Goal: Task Accomplishment & Management: Use online tool/utility

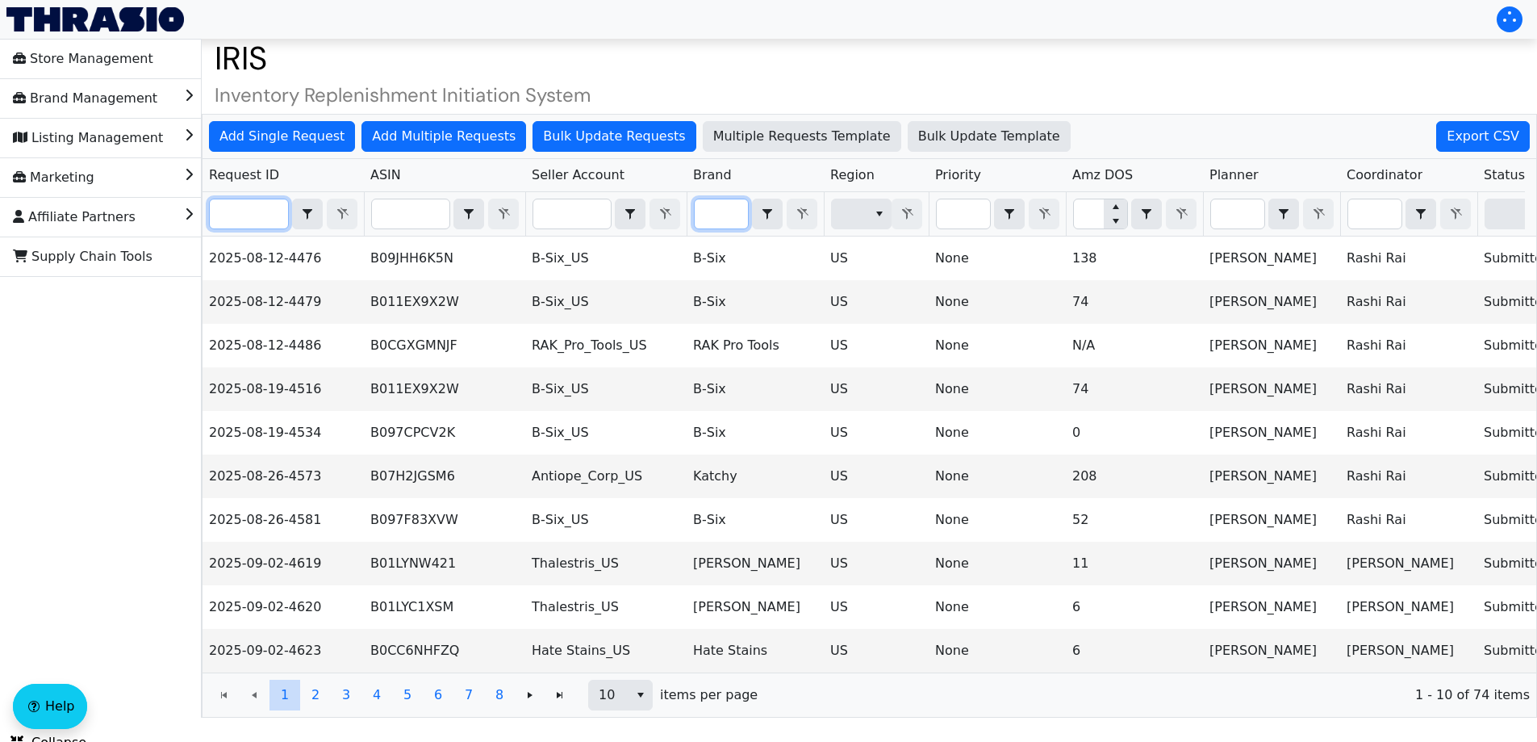
click at [236, 210] on input "Filter" at bounding box center [249, 213] width 78 height 29
paste input "2025-09-09-4673"
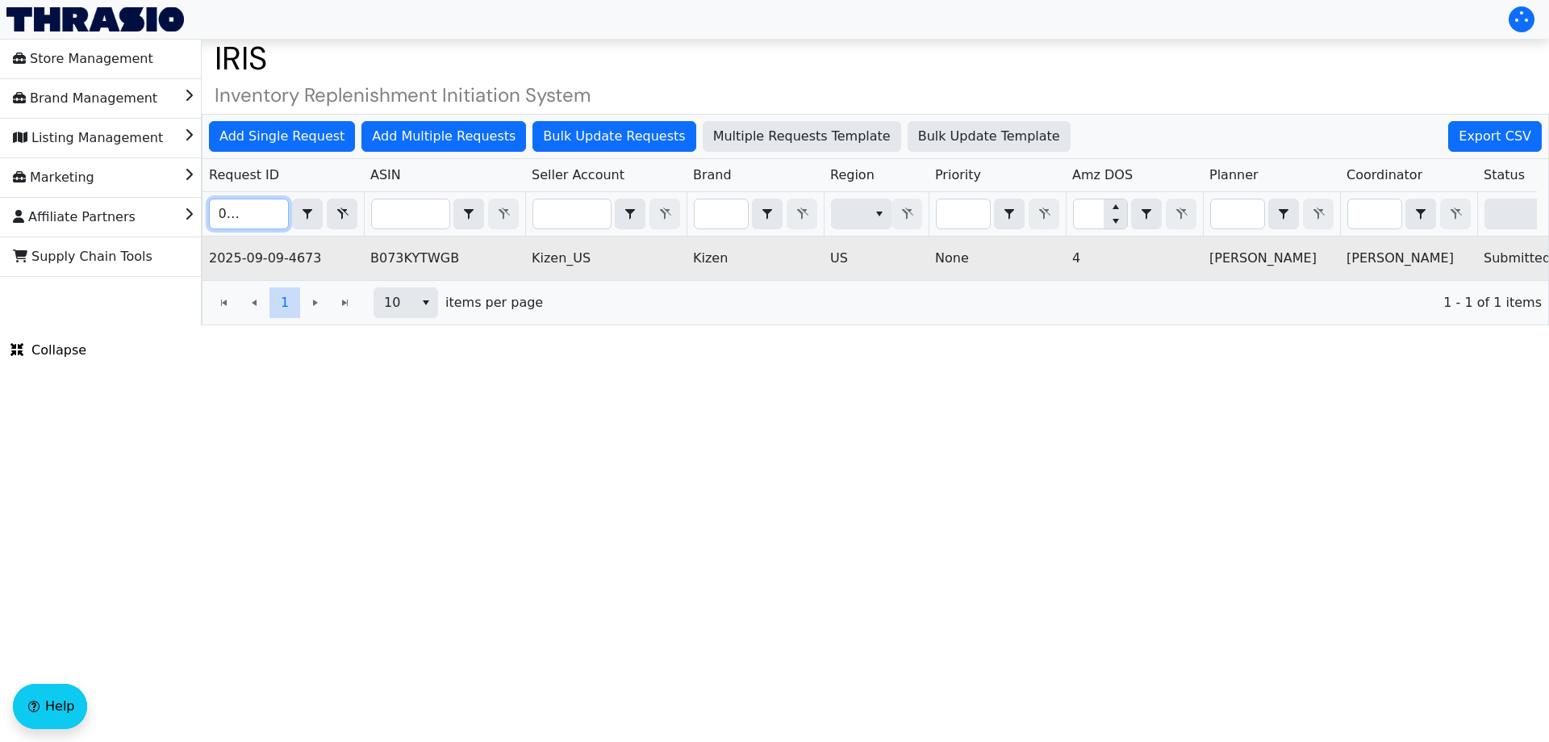
type input "2025-09-09-4673"
click at [407, 264] on td "B073KYTWGB" at bounding box center [444, 258] width 161 height 44
copy td "B073KYTWGB"
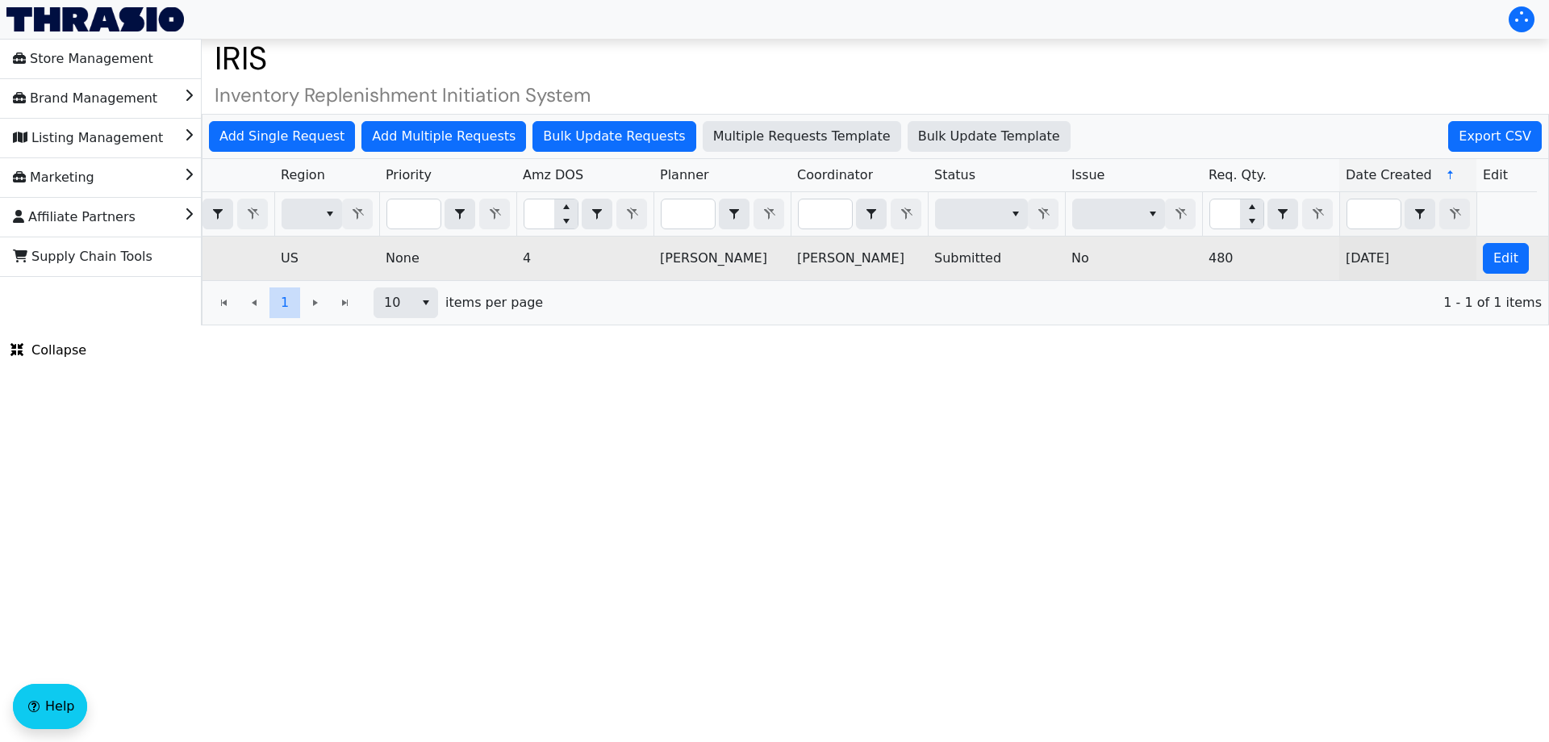
scroll to position [0, 650]
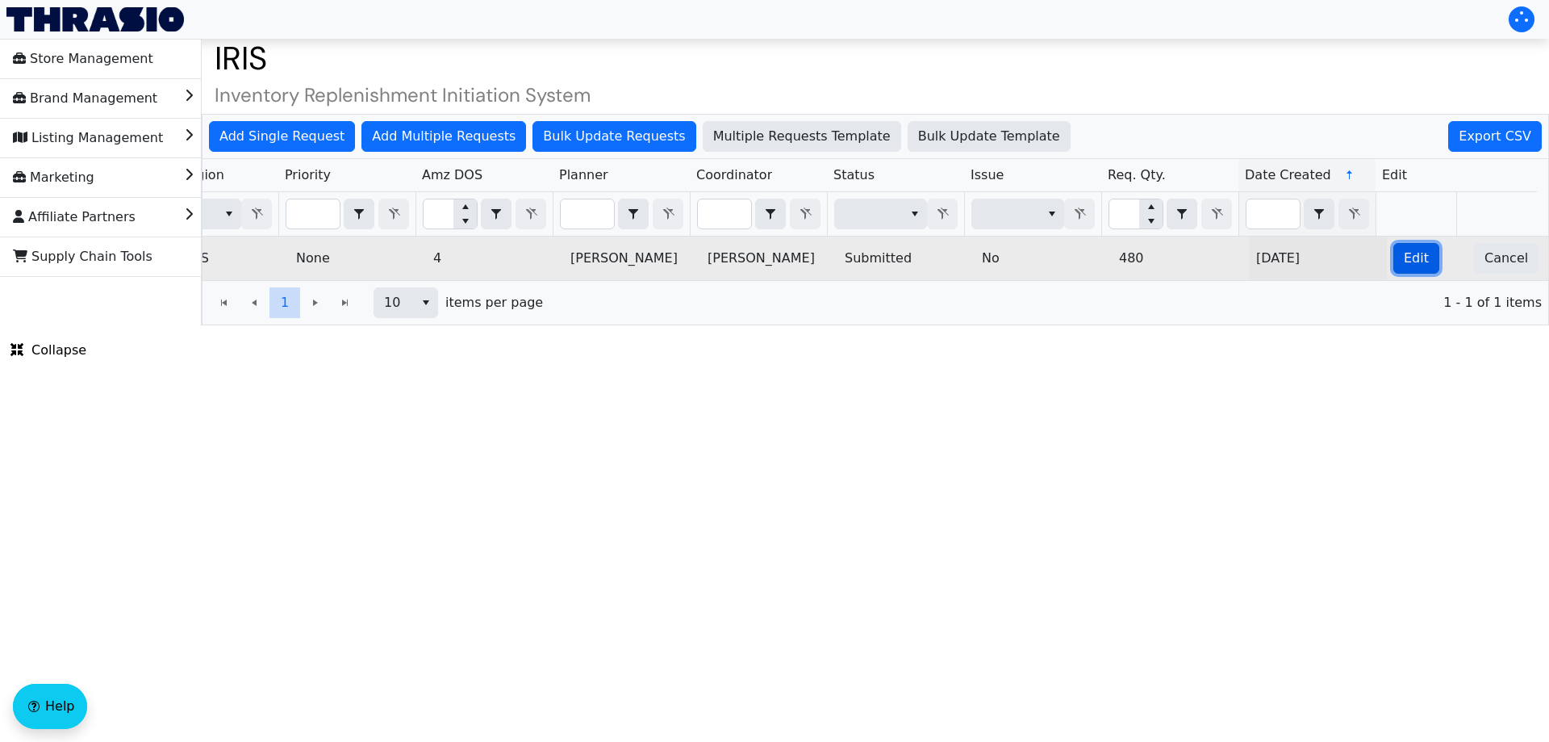
click at [1414, 256] on button "Edit" at bounding box center [1416, 258] width 46 height 31
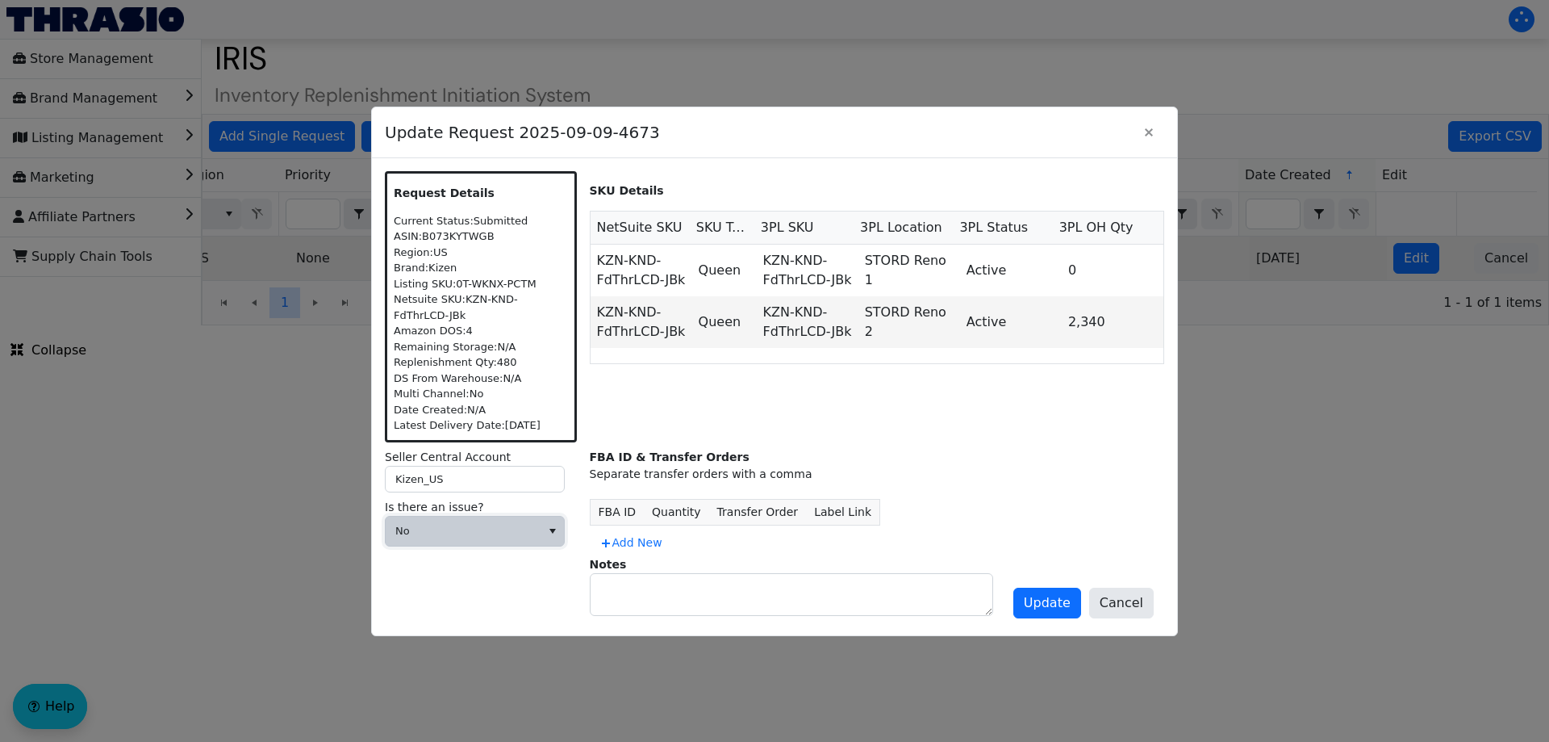
click at [524, 520] on span "No" at bounding box center [463, 530] width 155 height 29
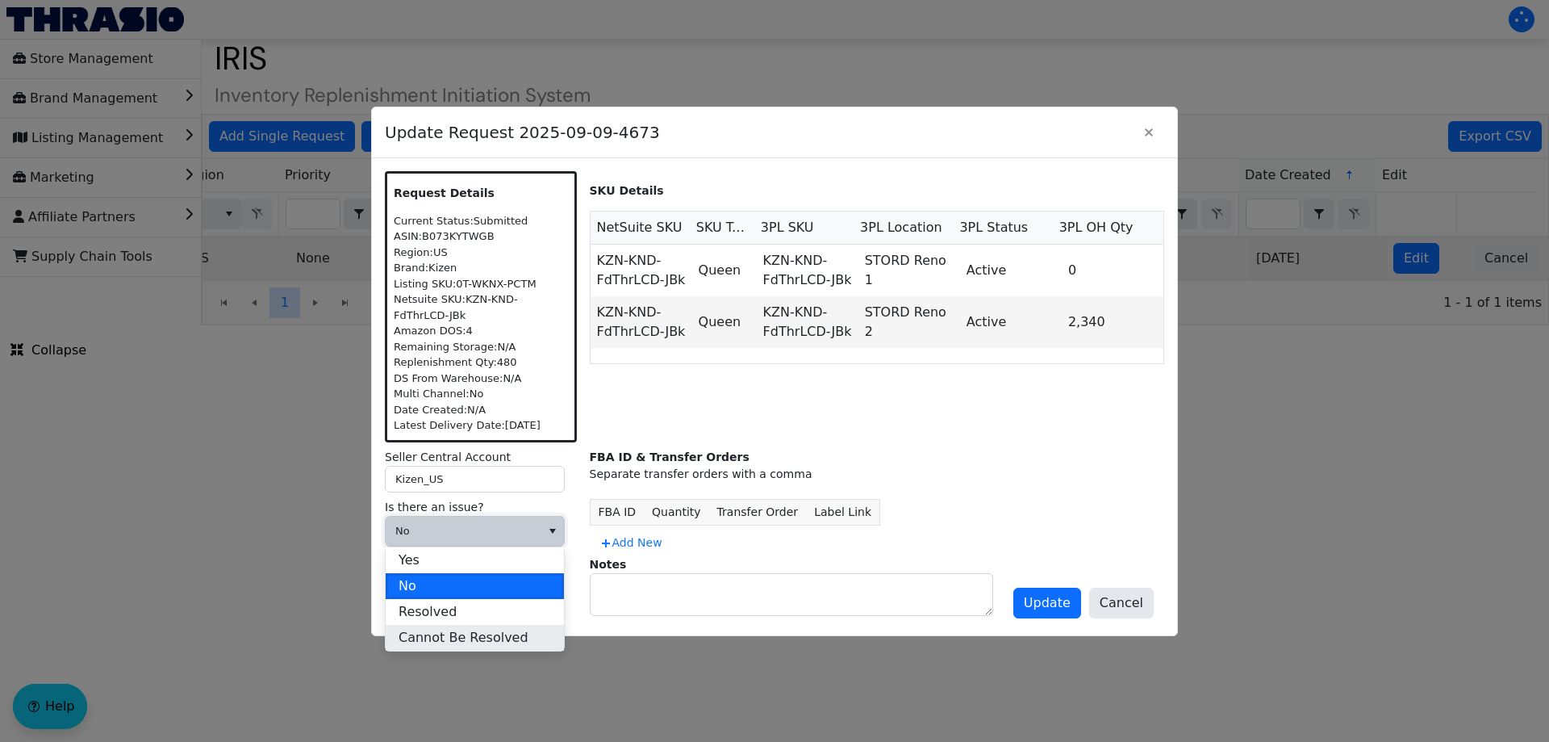
click at [433, 639] on span "Cannot Be Resolved" at bounding box center [464, 637] width 130 height 19
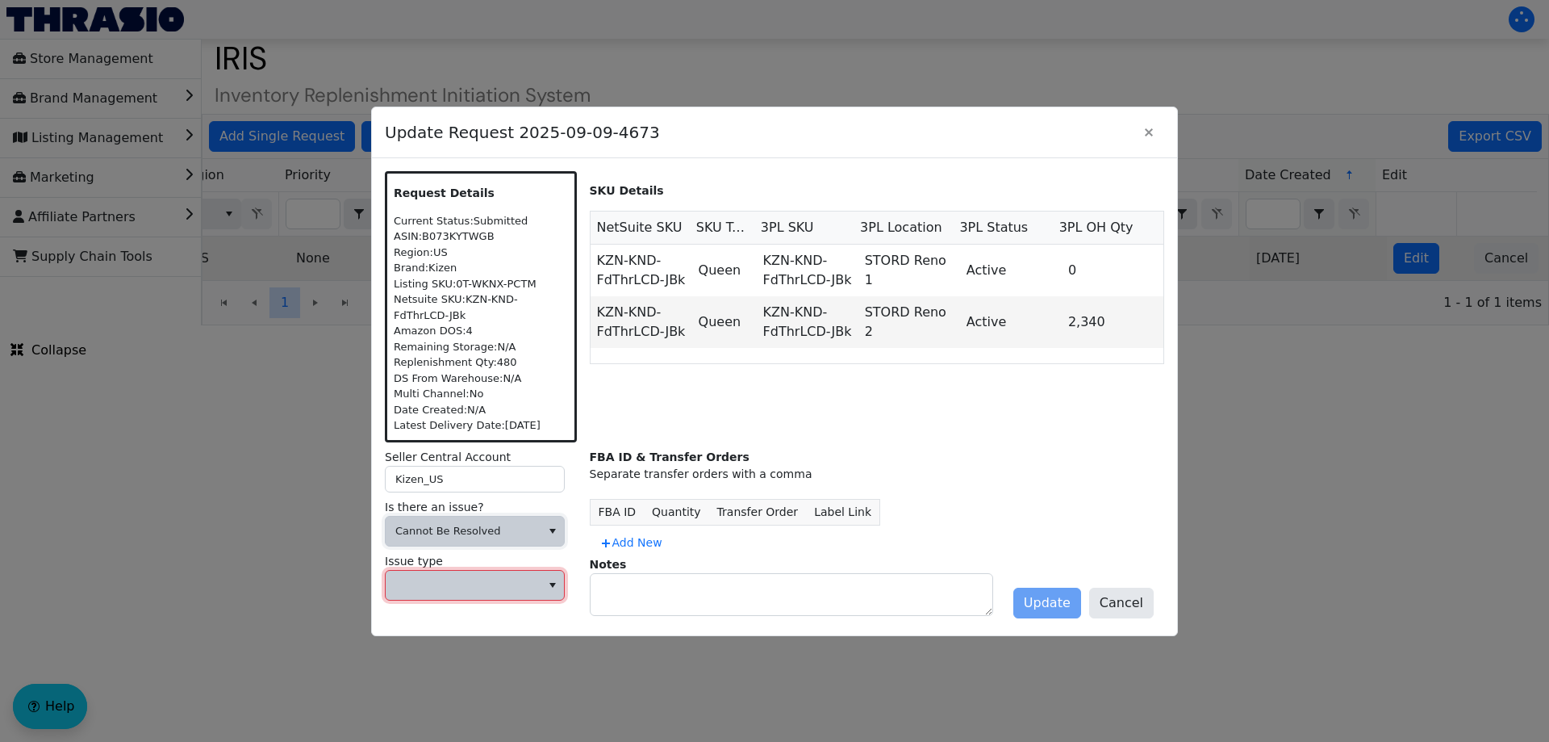
click at [458, 591] on span at bounding box center [463, 585] width 136 height 16
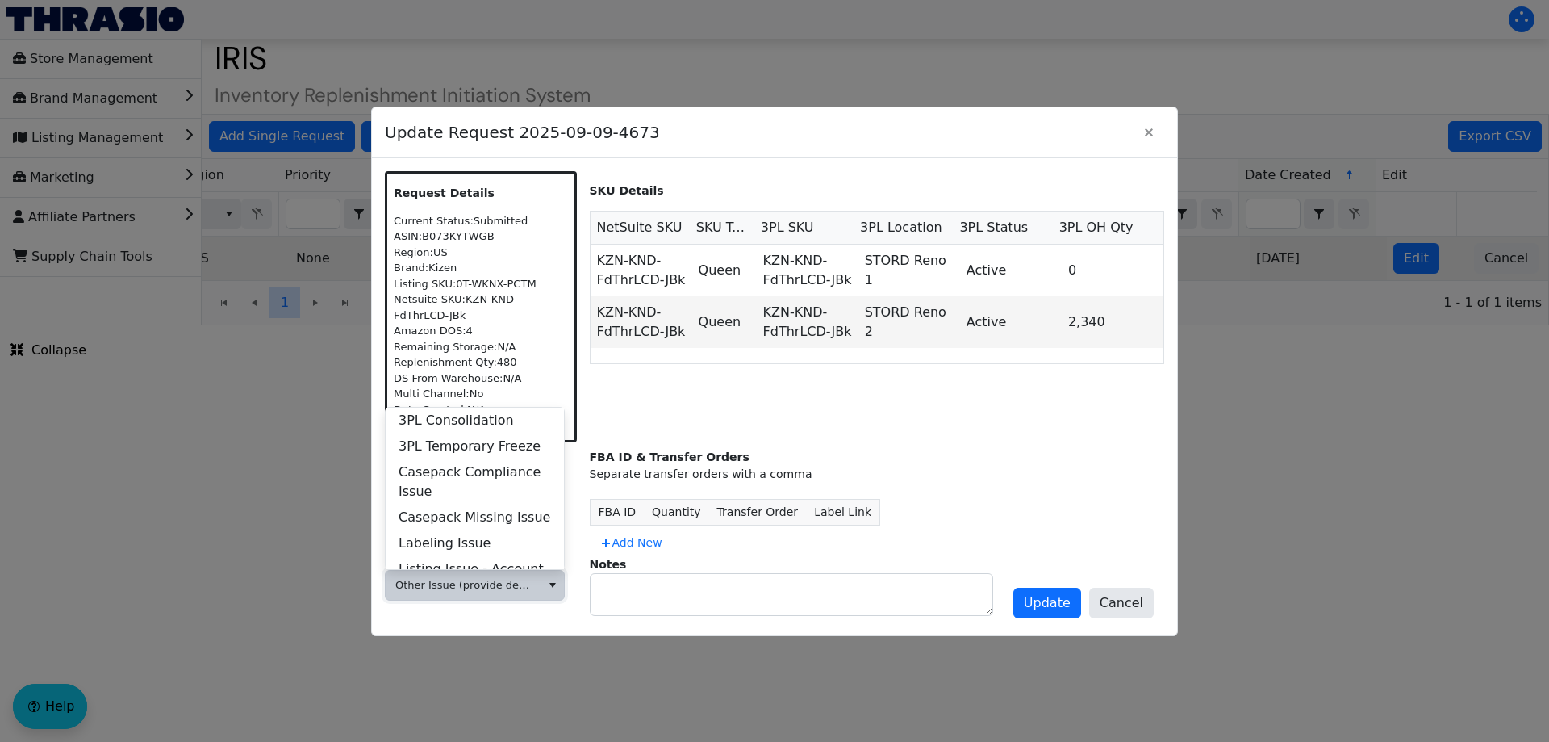
scroll to position [620, 0]
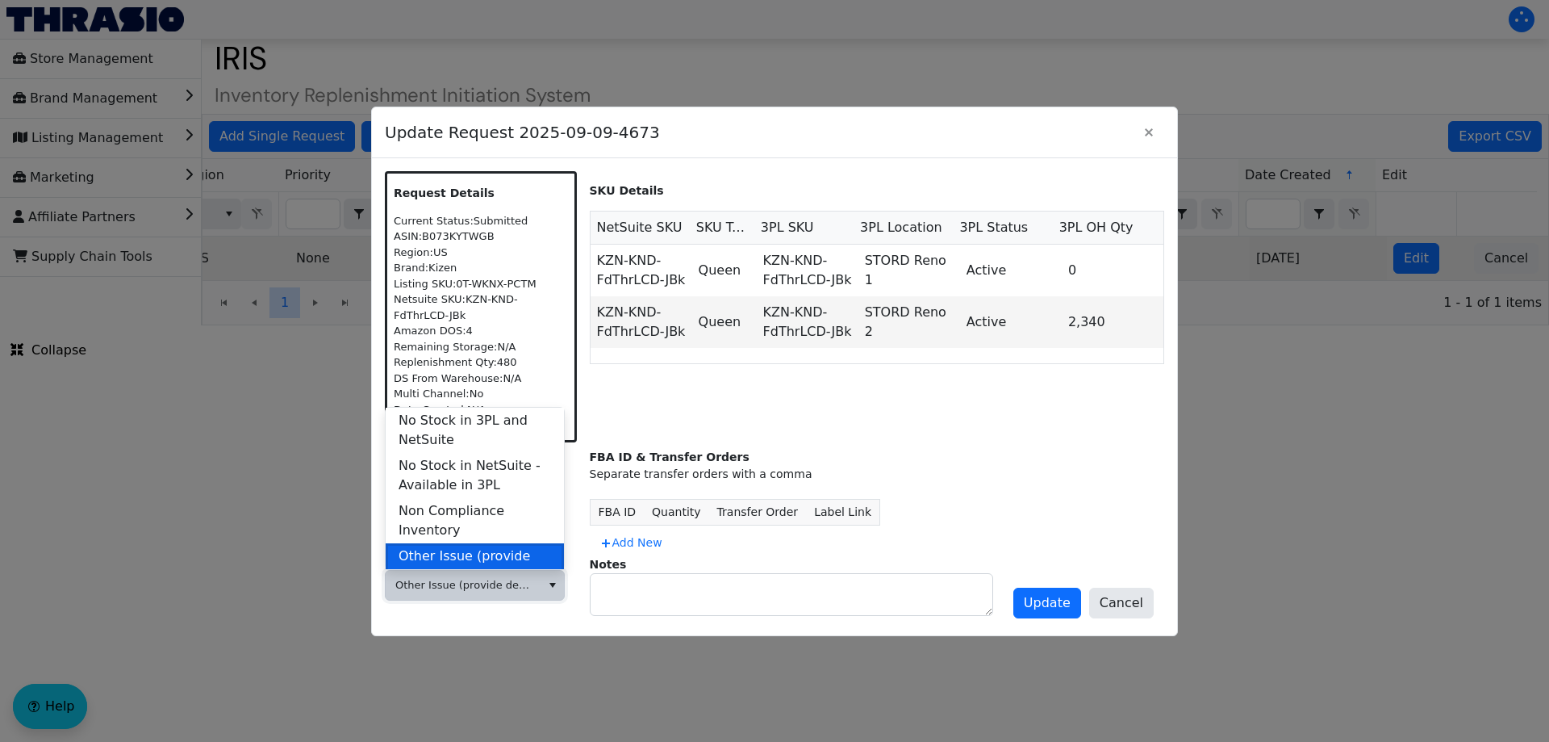
click at [491, 543] on li "Other Issue (provide details in notes)" at bounding box center [475, 565] width 178 height 45
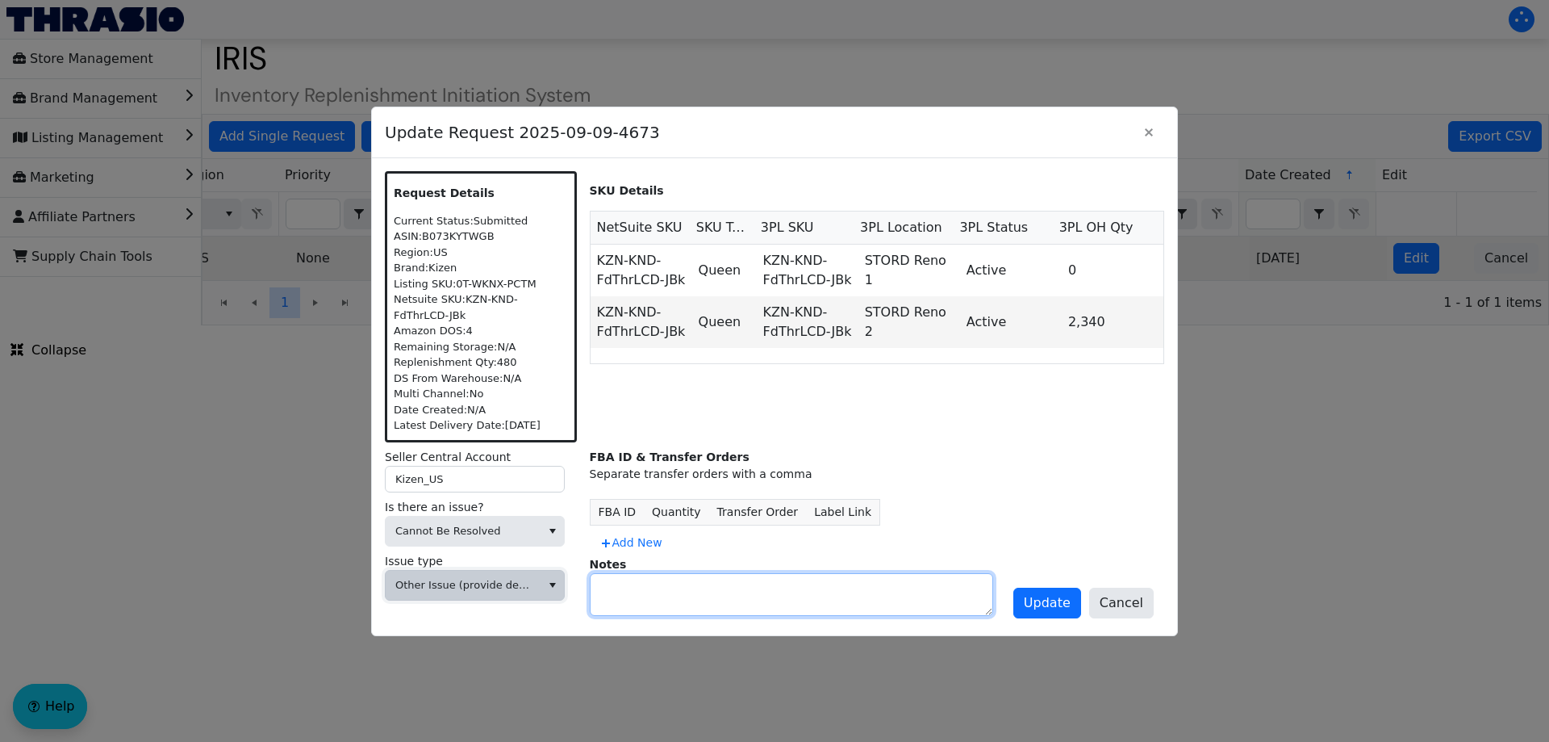
click at [624, 585] on textarea at bounding box center [792, 594] width 402 height 41
type textarea "DIVEST"
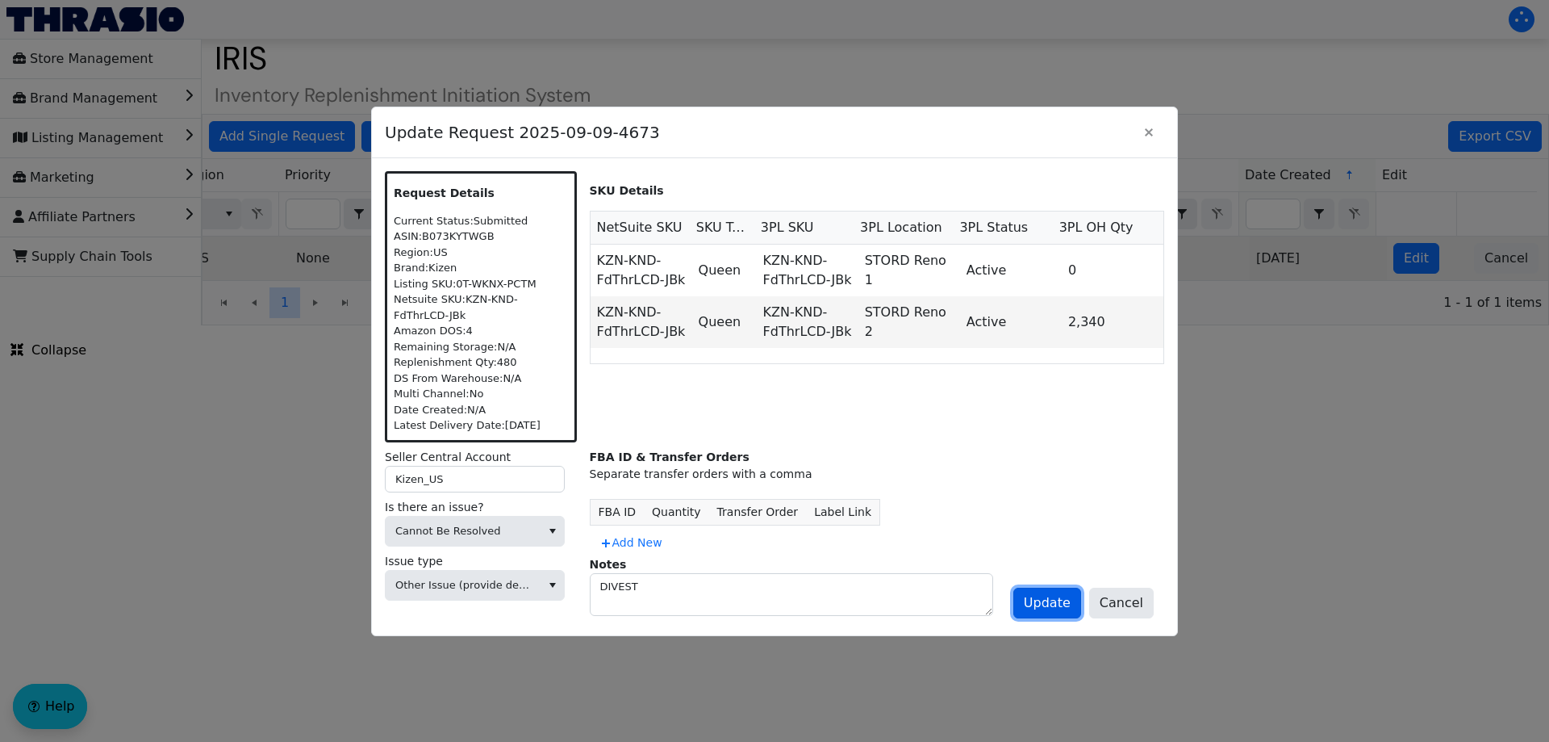
click at [1052, 604] on span "Update" at bounding box center [1047, 602] width 47 height 19
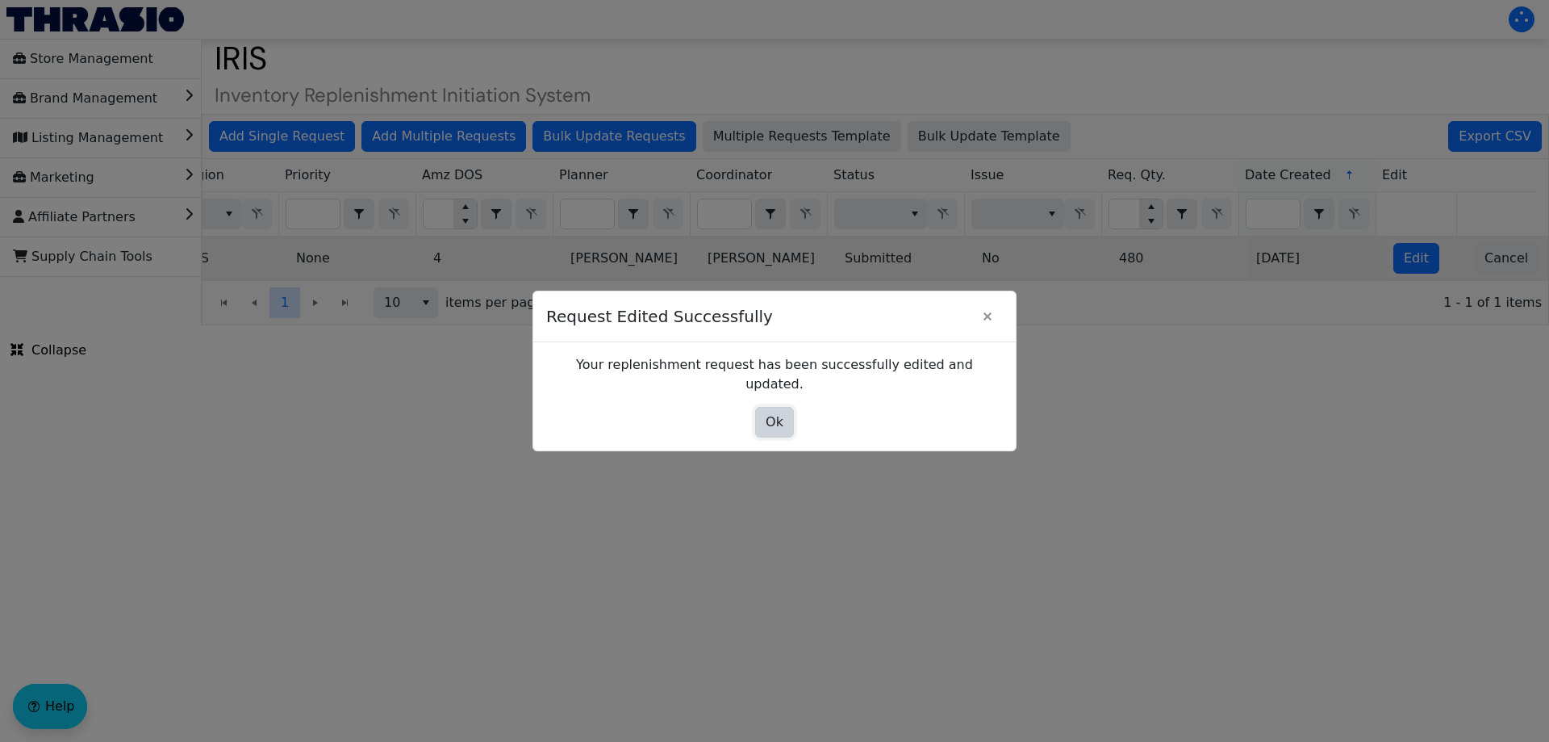
click at [771, 412] on span "Ok" at bounding box center [775, 421] width 18 height 19
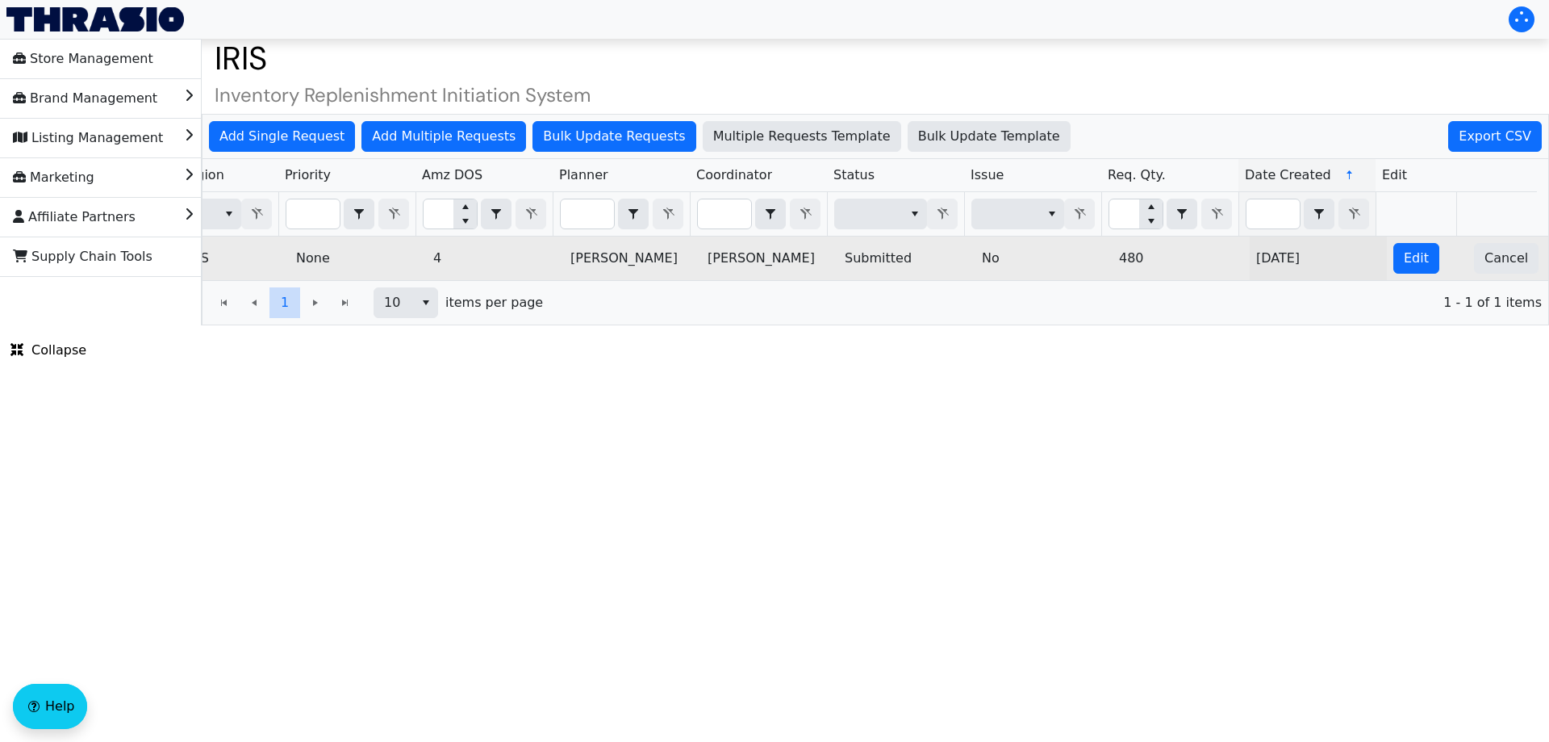
scroll to position [0, 0]
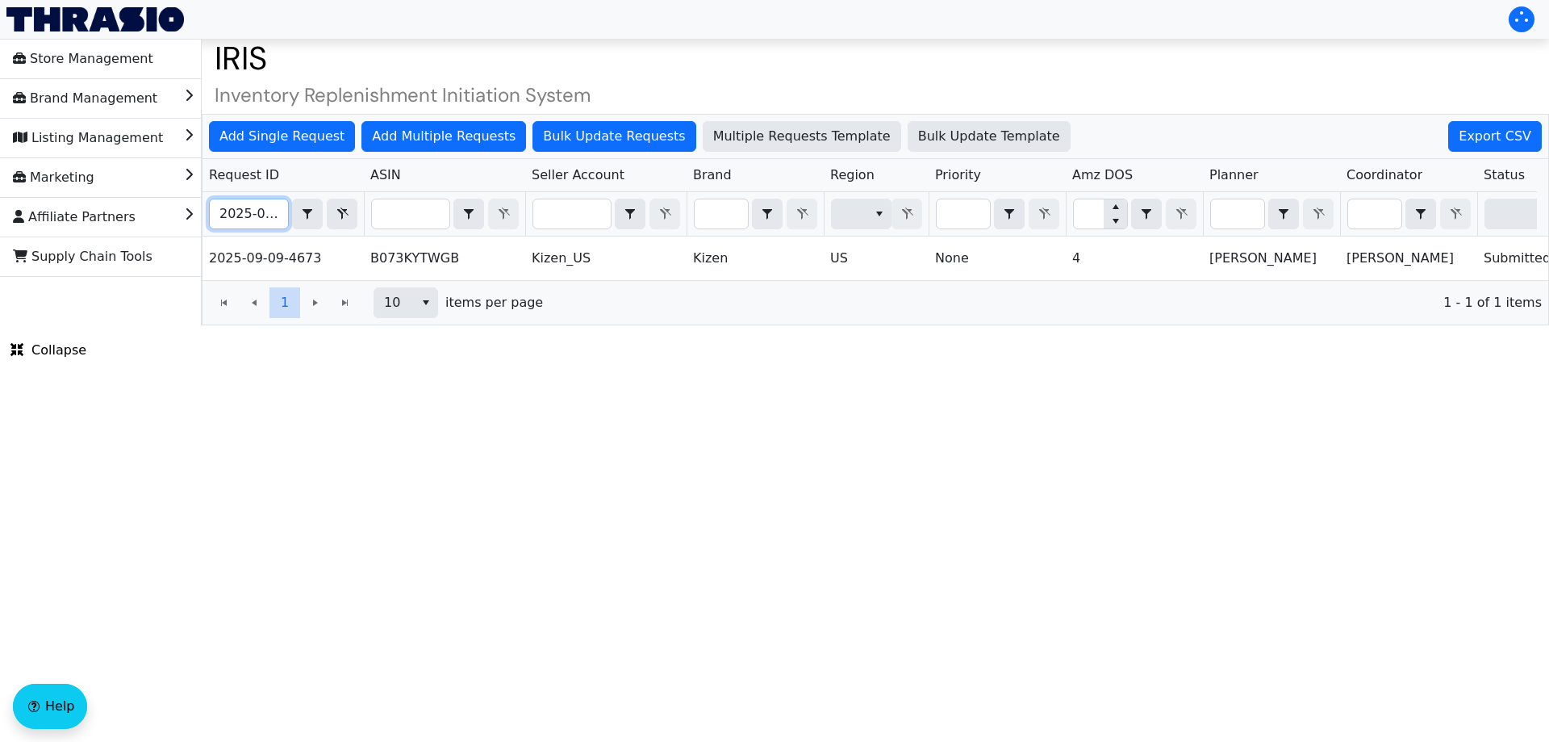
click at [228, 209] on input "2025-09-09-4673" at bounding box center [249, 213] width 78 height 29
paste input "64"
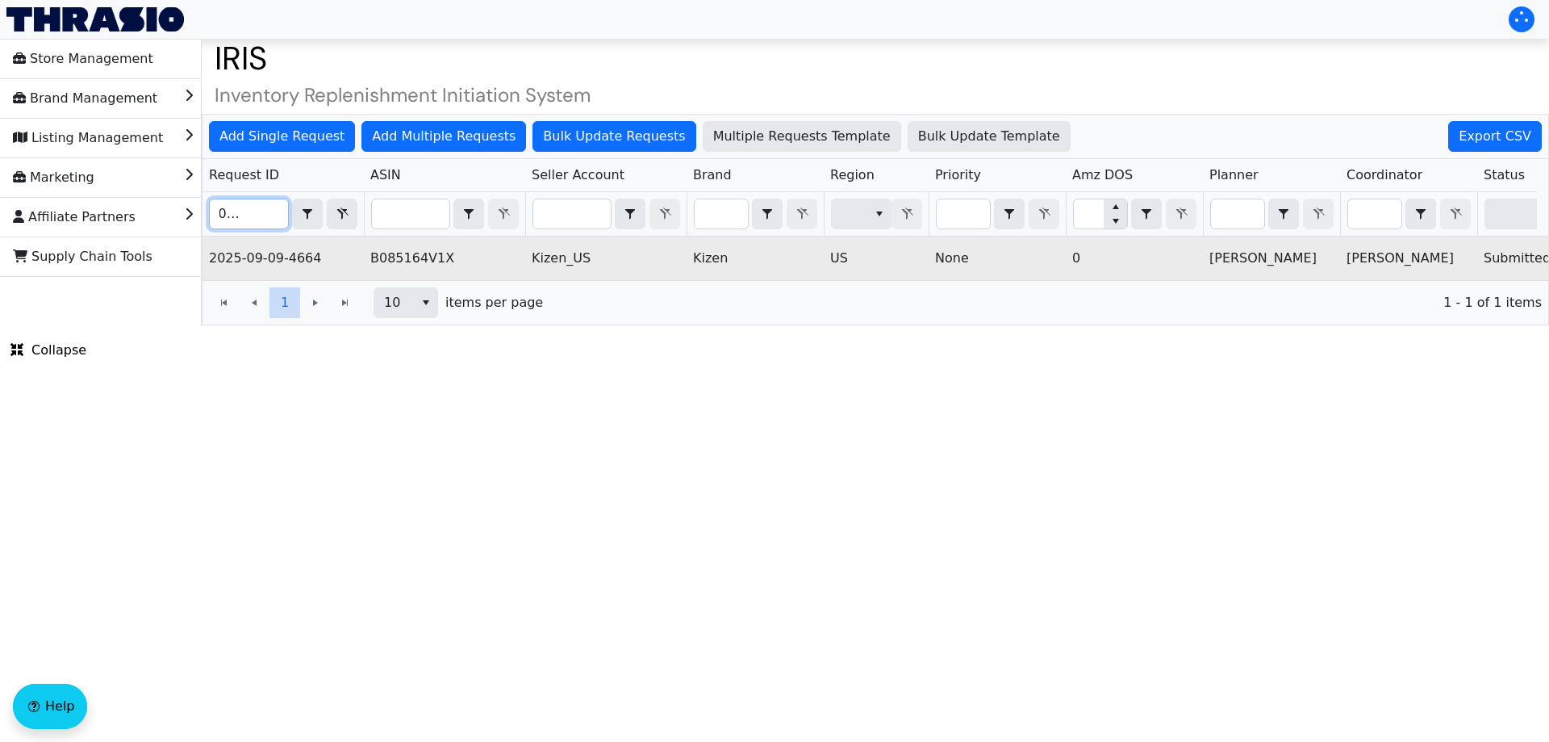
scroll to position [0, 650]
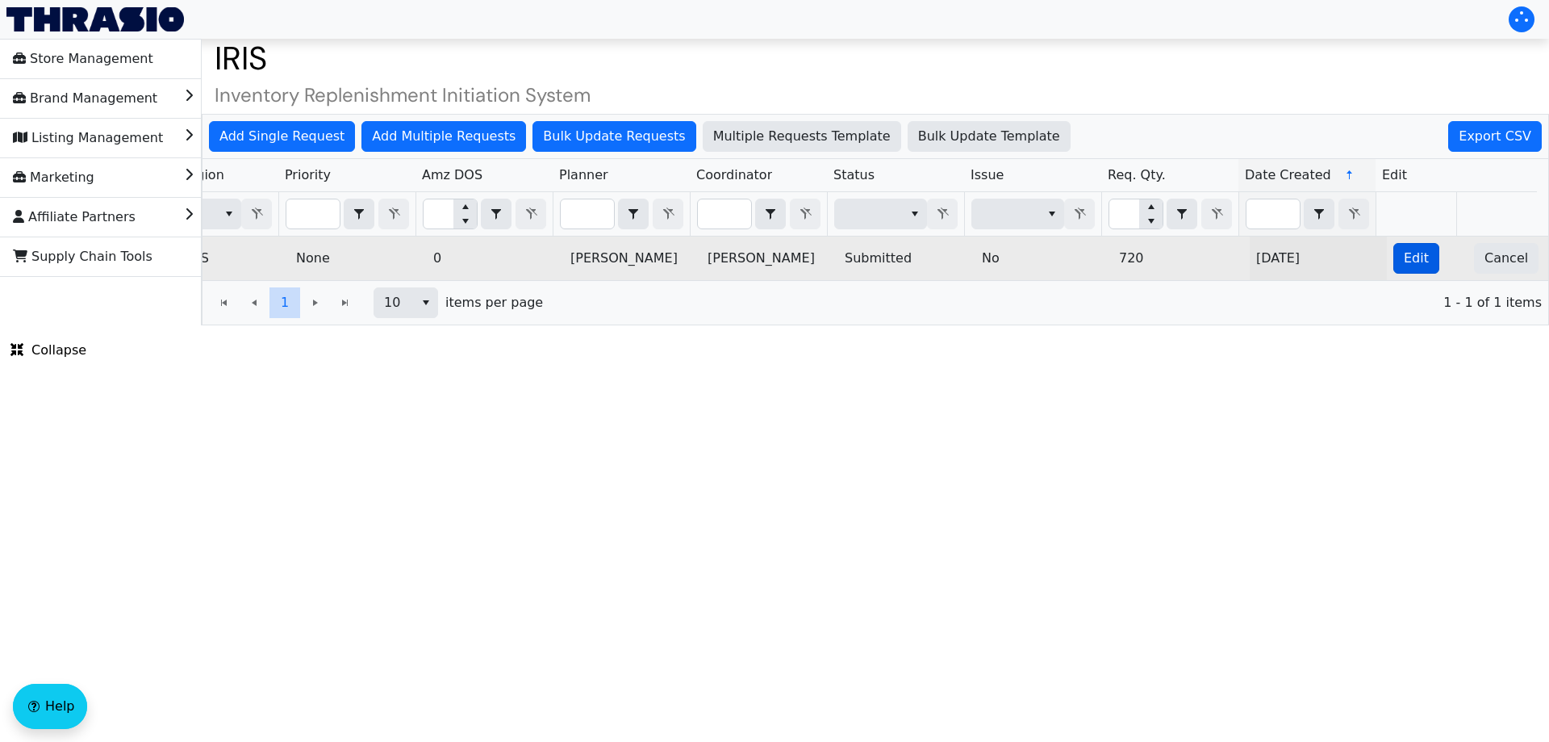
type input "2025-09-09-4664"
click at [1405, 271] on button "Edit" at bounding box center [1416, 258] width 46 height 31
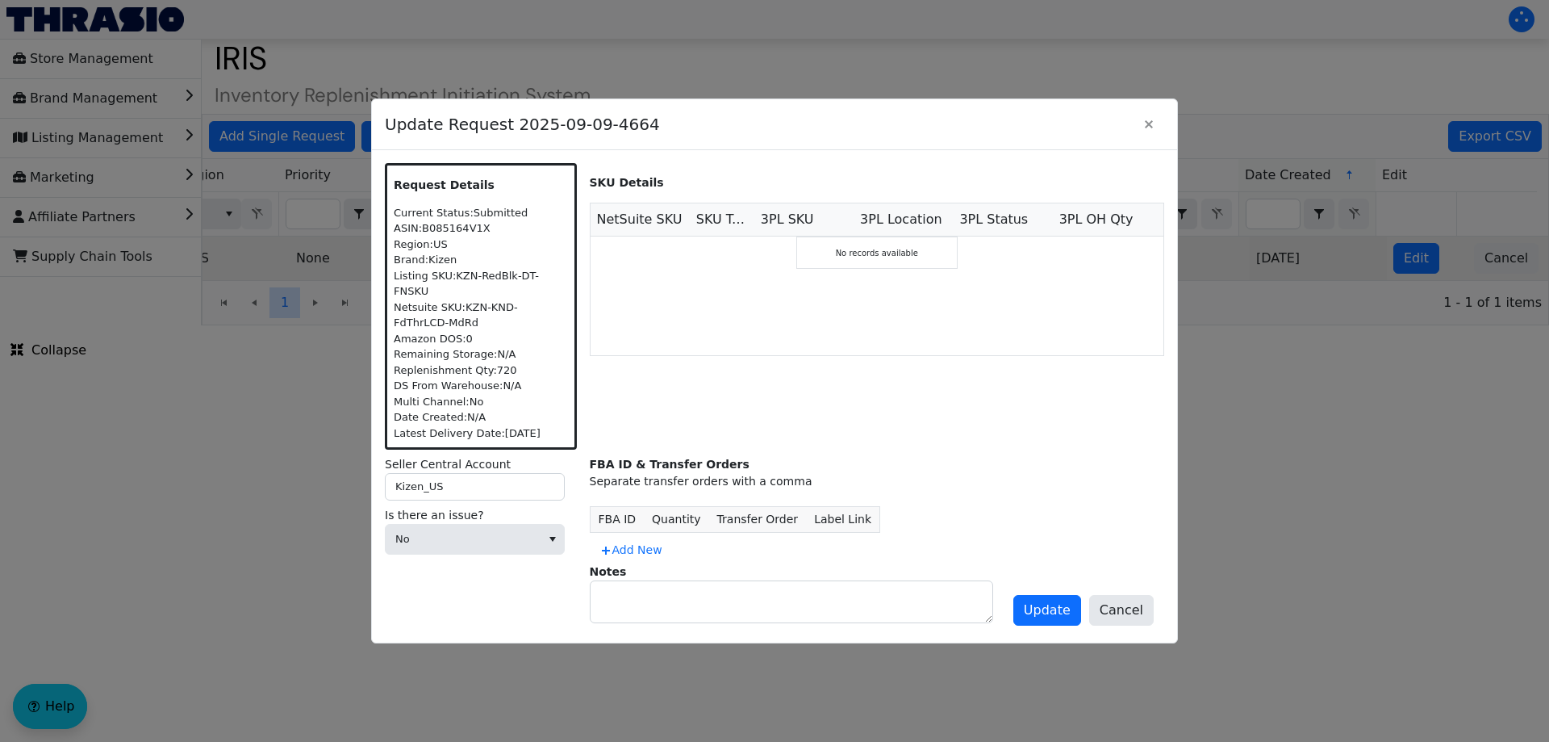
scroll to position [0, 0]
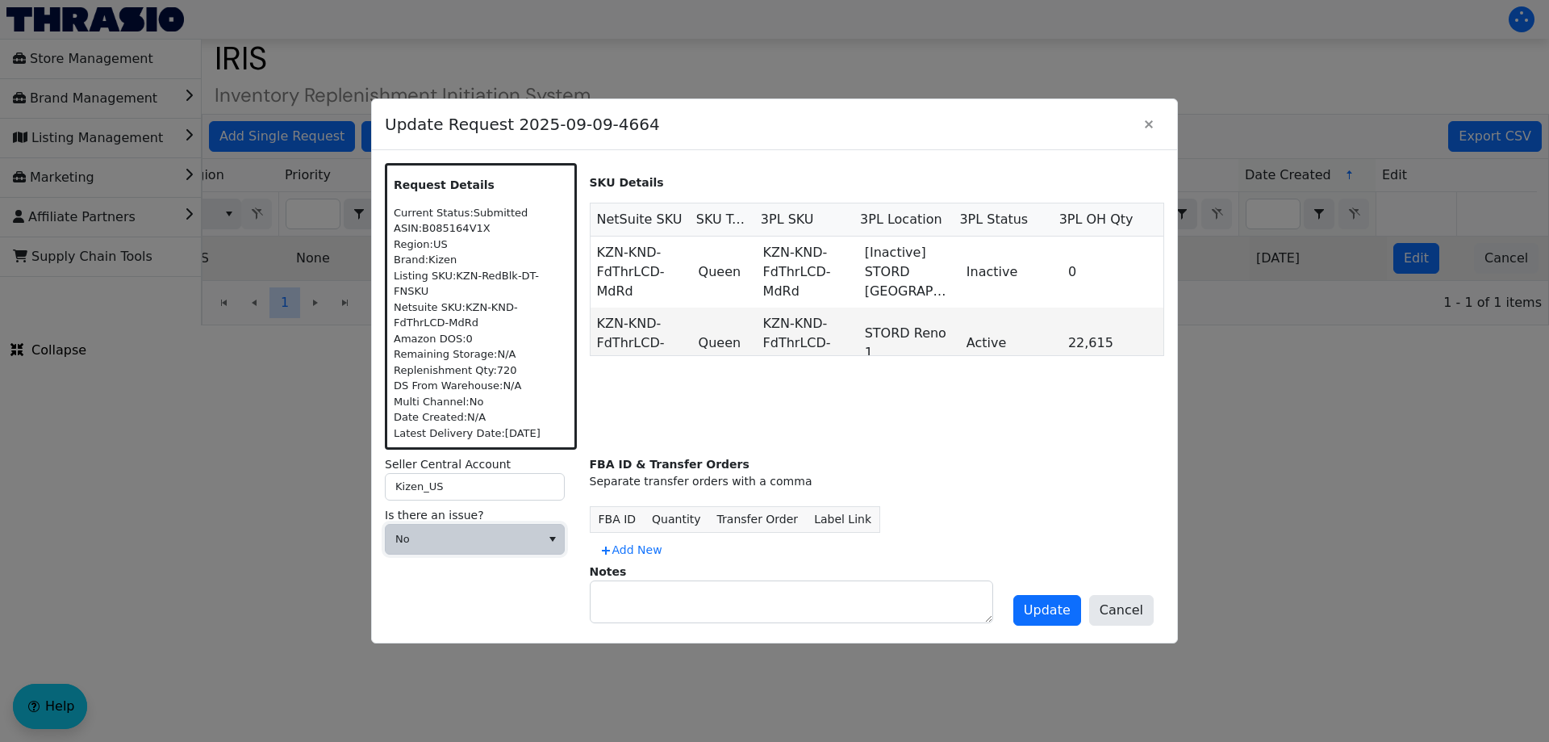
click at [506, 545] on span "No" at bounding box center [475, 539] width 180 height 31
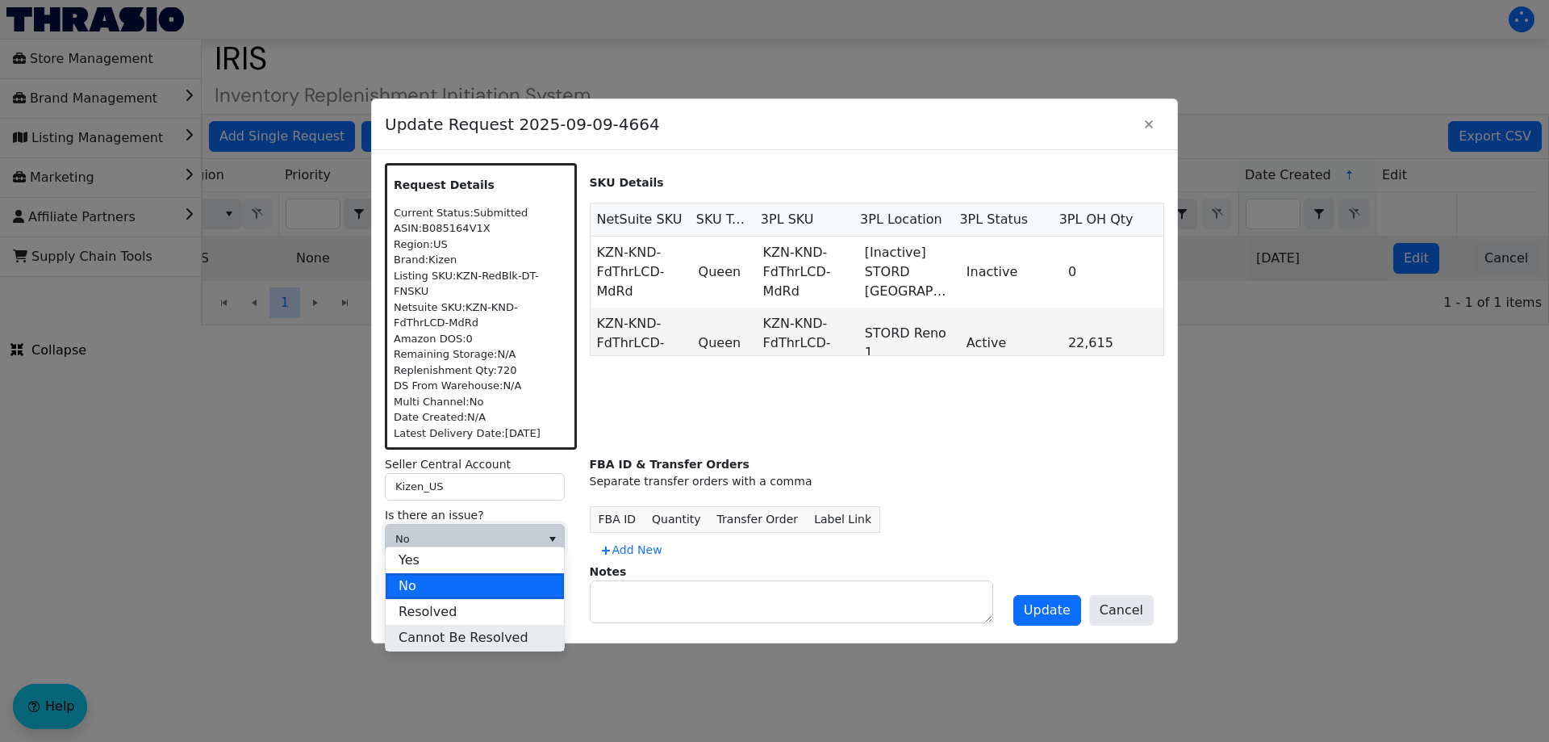
click at [477, 638] on span "Cannot Be Resolved" at bounding box center [464, 637] width 130 height 19
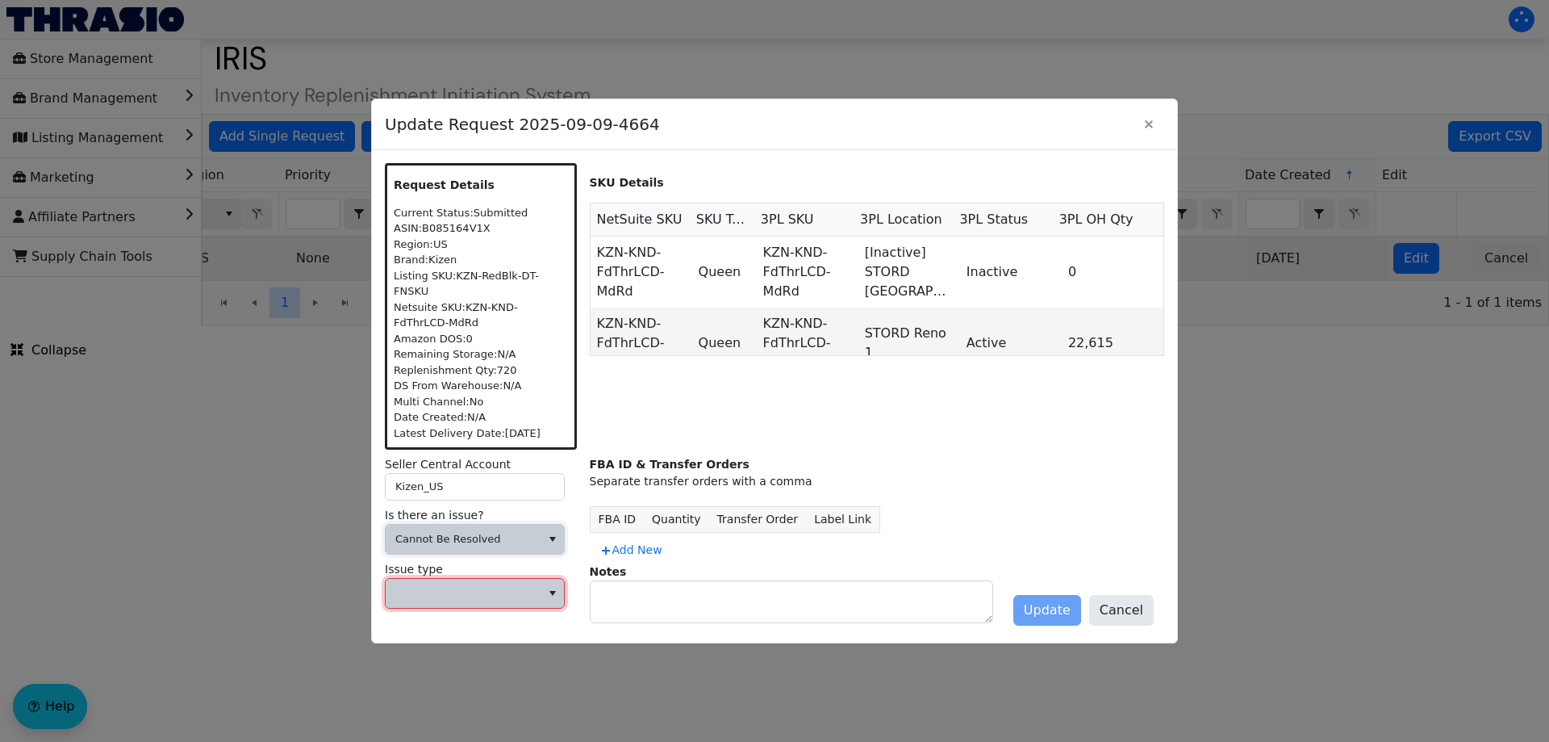
click at [488, 579] on span at bounding box center [463, 593] width 155 height 29
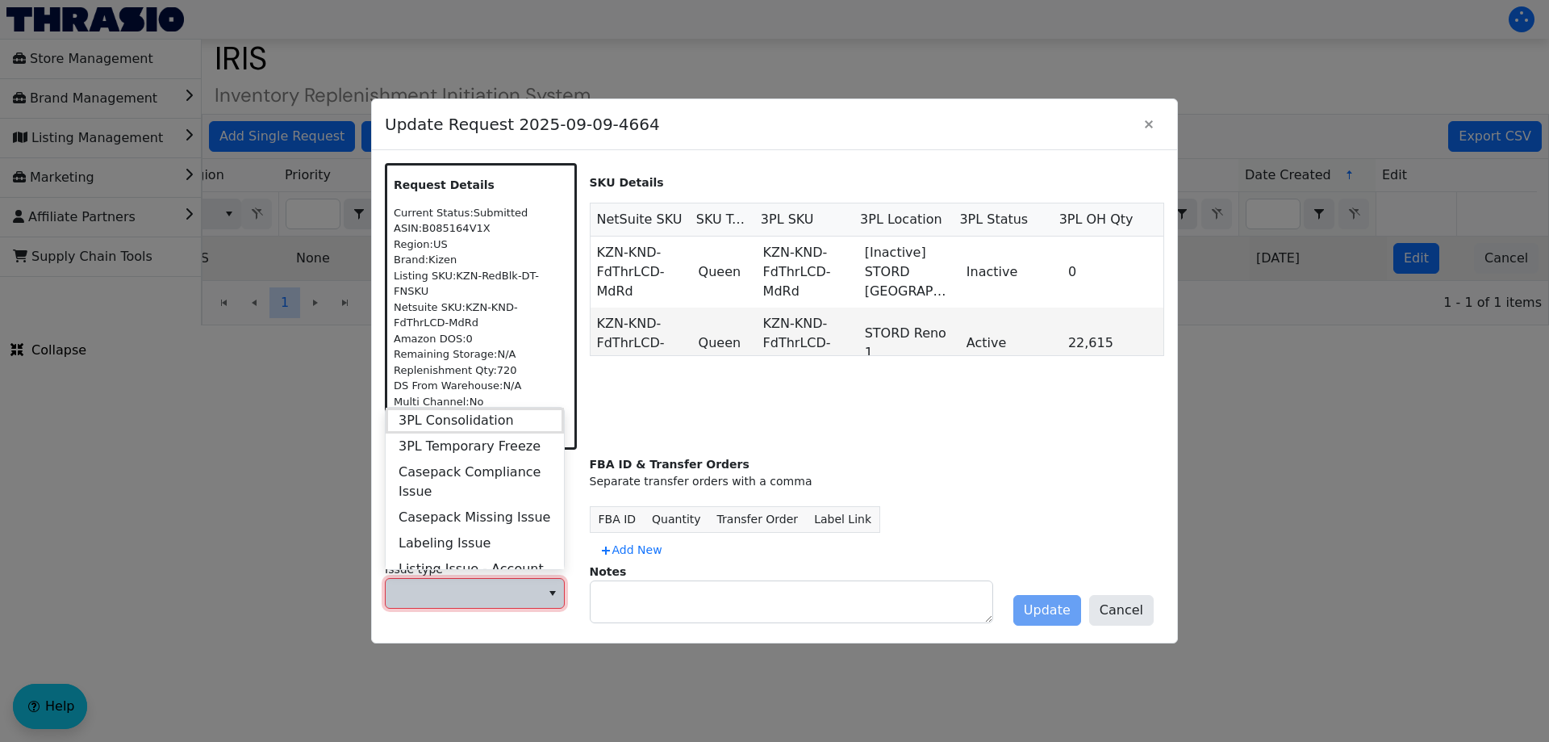
scroll to position [620, 0]
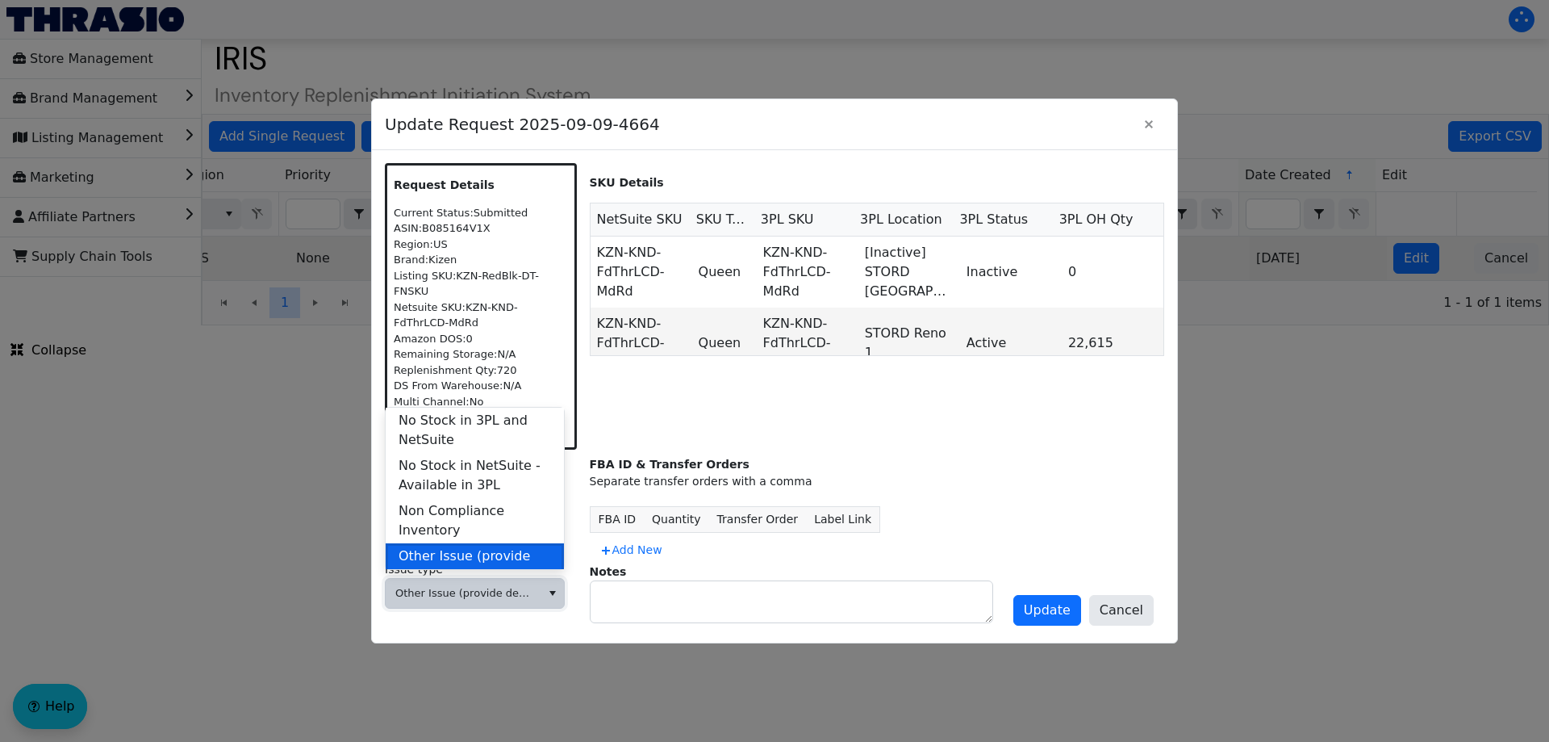
click at [491, 546] on span "Other Issue (provide details in notes)" at bounding box center [475, 565] width 152 height 39
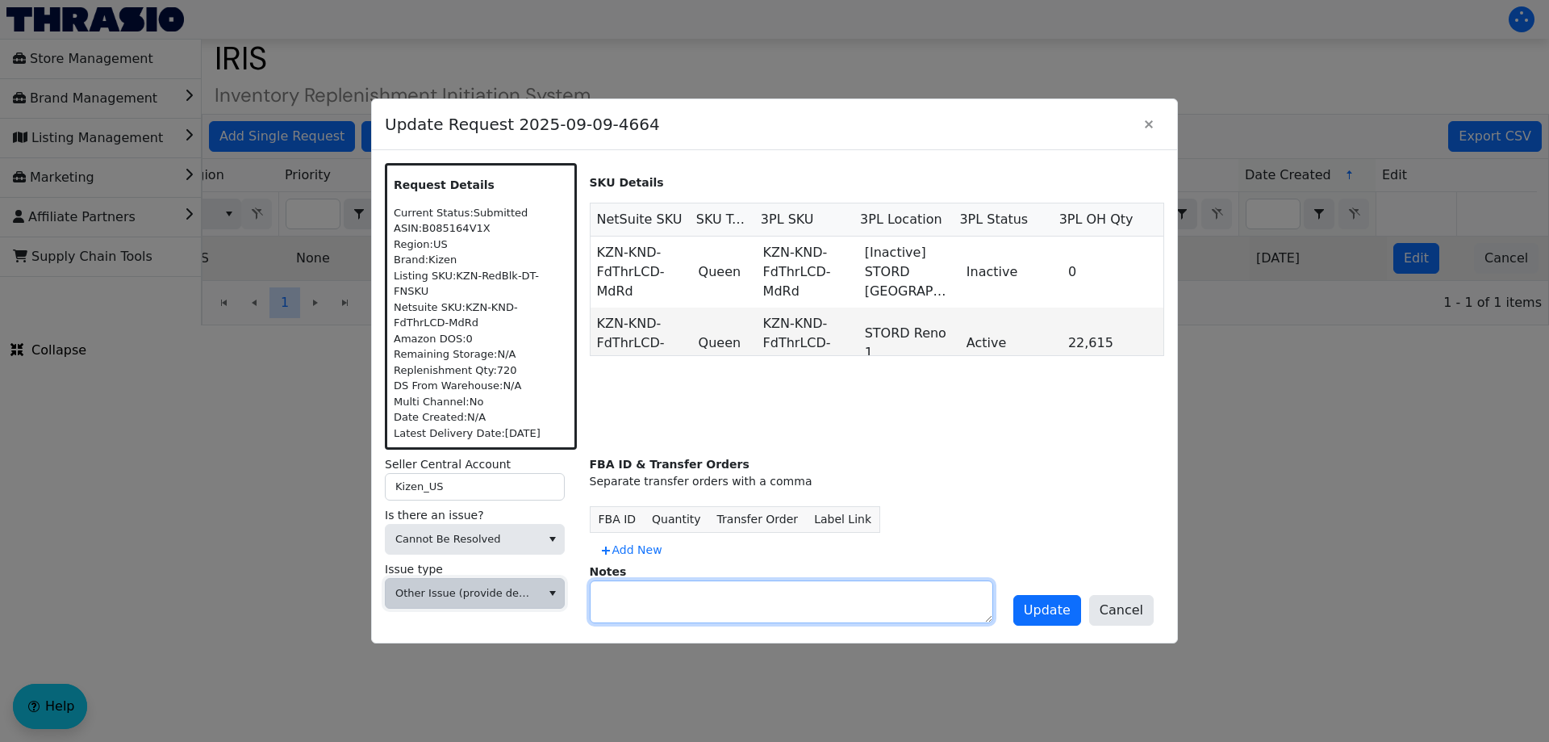
click at [644, 583] on textarea at bounding box center [792, 601] width 402 height 41
type textarea "DIVEST"
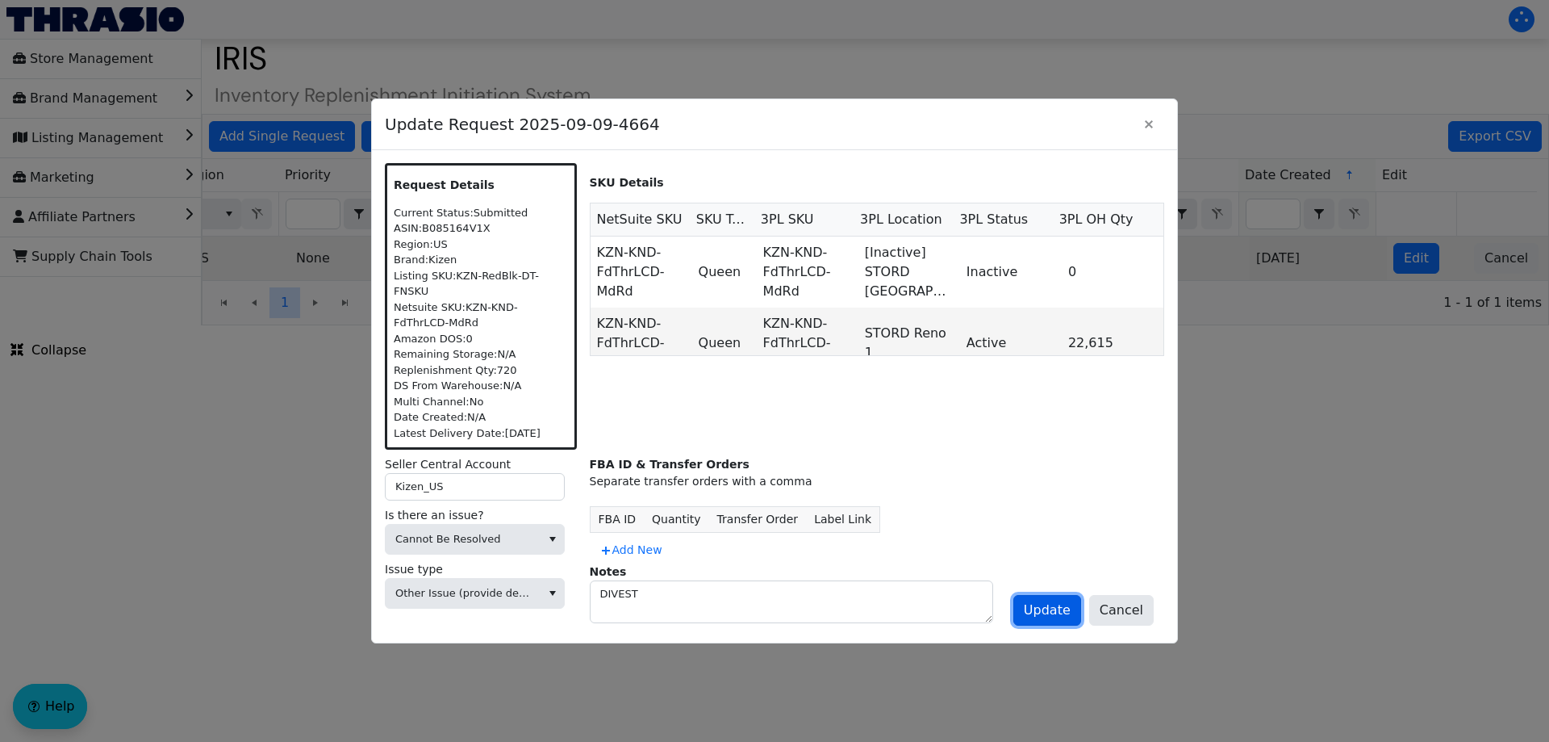
click at [1081, 604] on button "Update" at bounding box center [1047, 610] width 68 height 31
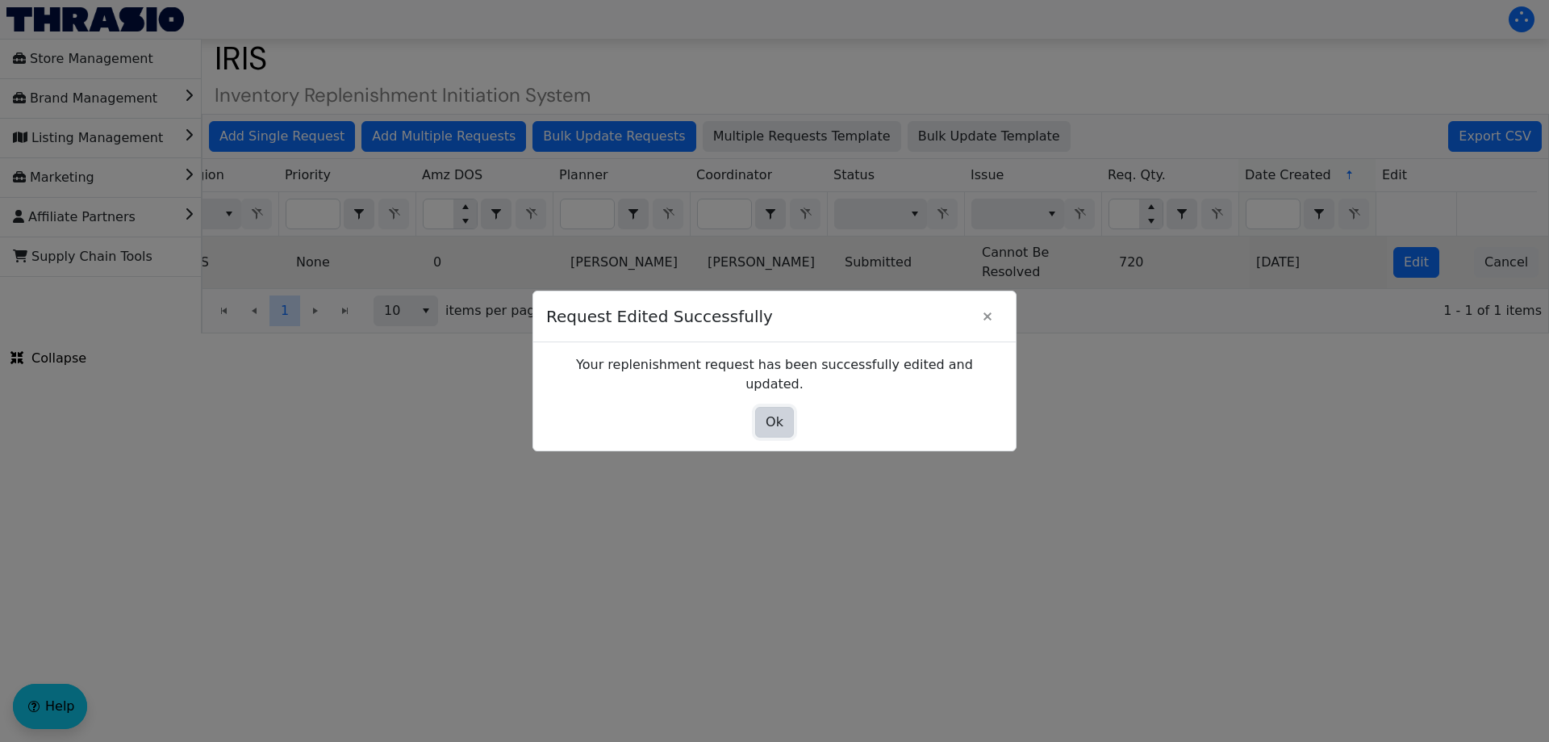
click at [765, 420] on button "Ok" at bounding box center [774, 422] width 39 height 31
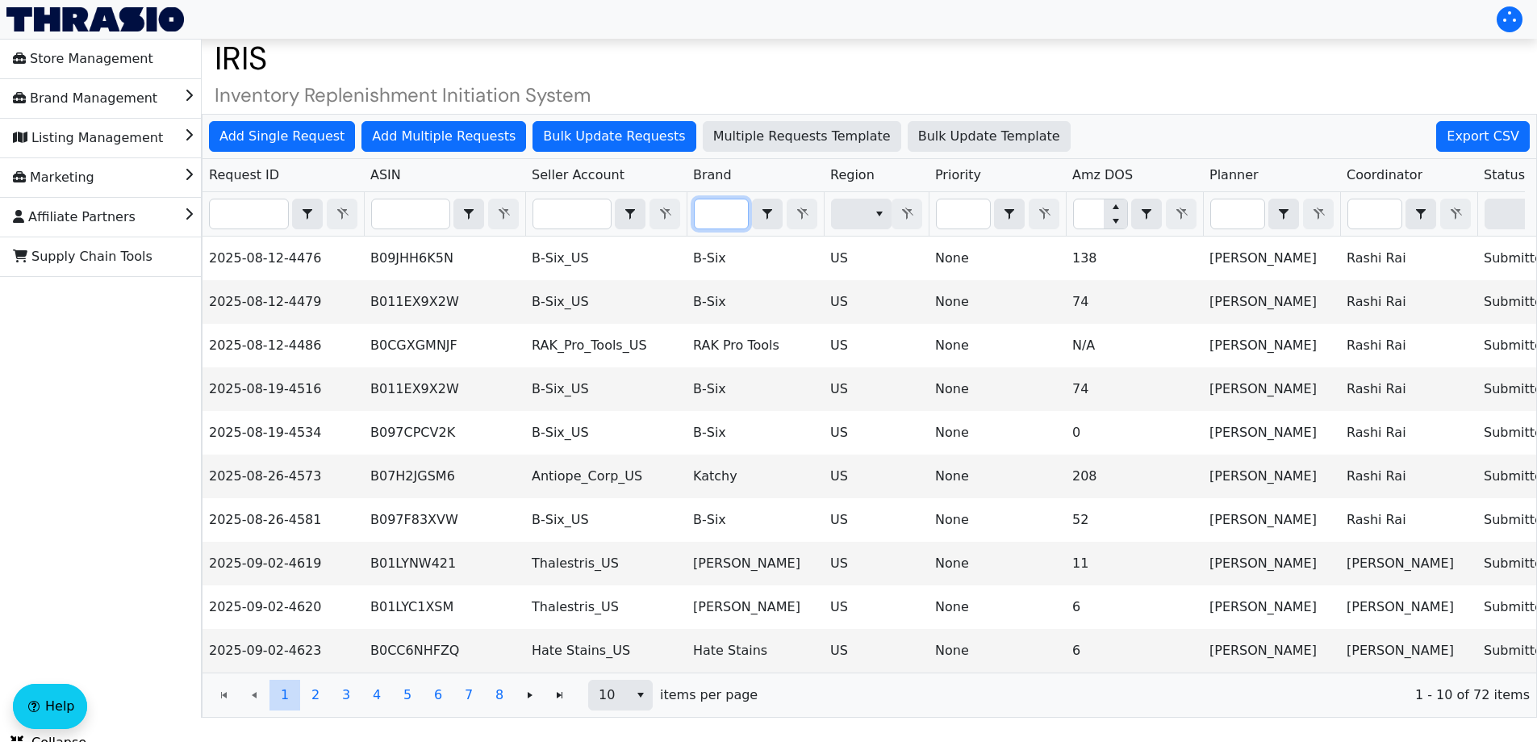
click at [730, 207] on input "Filter" at bounding box center [721, 213] width 53 height 29
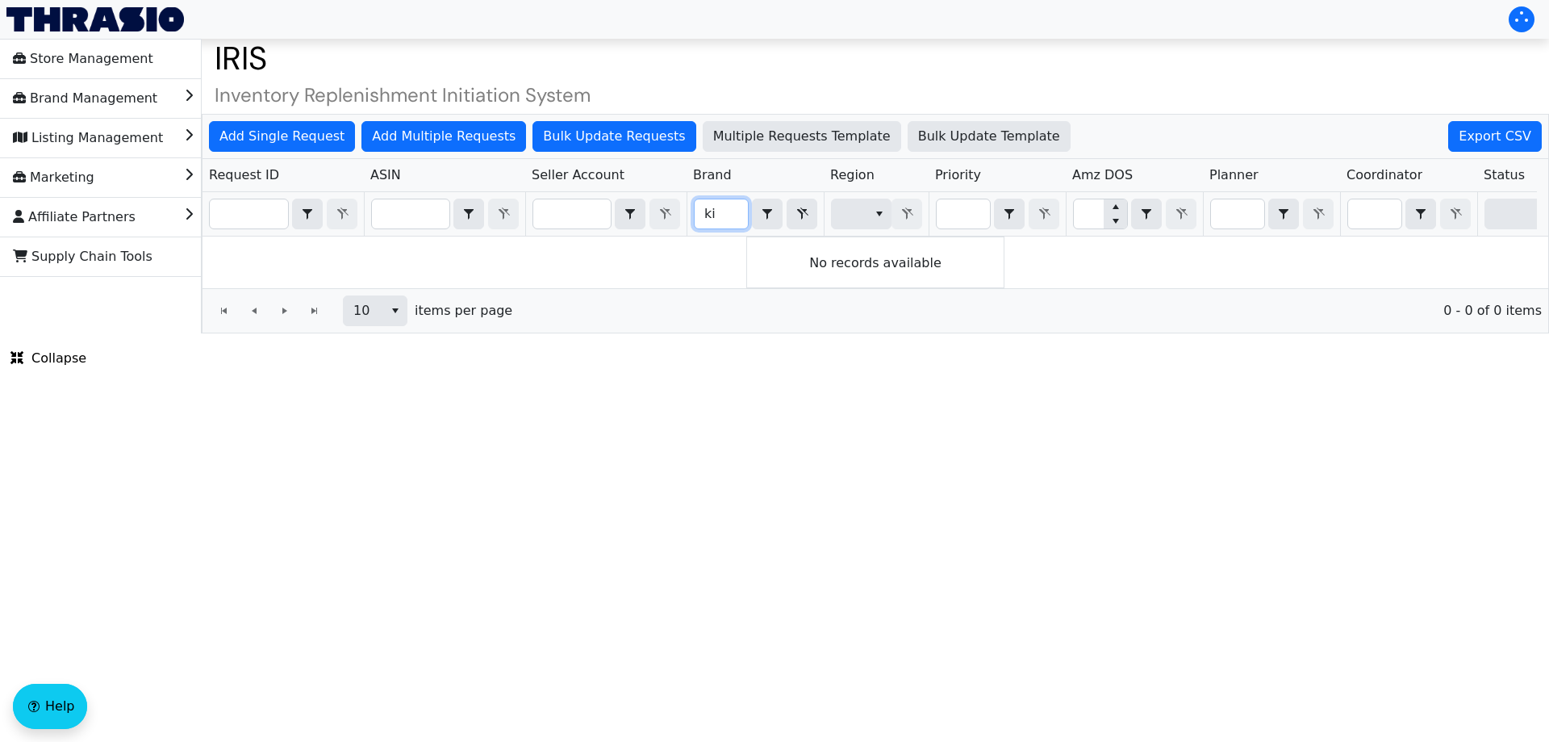
type input "k"
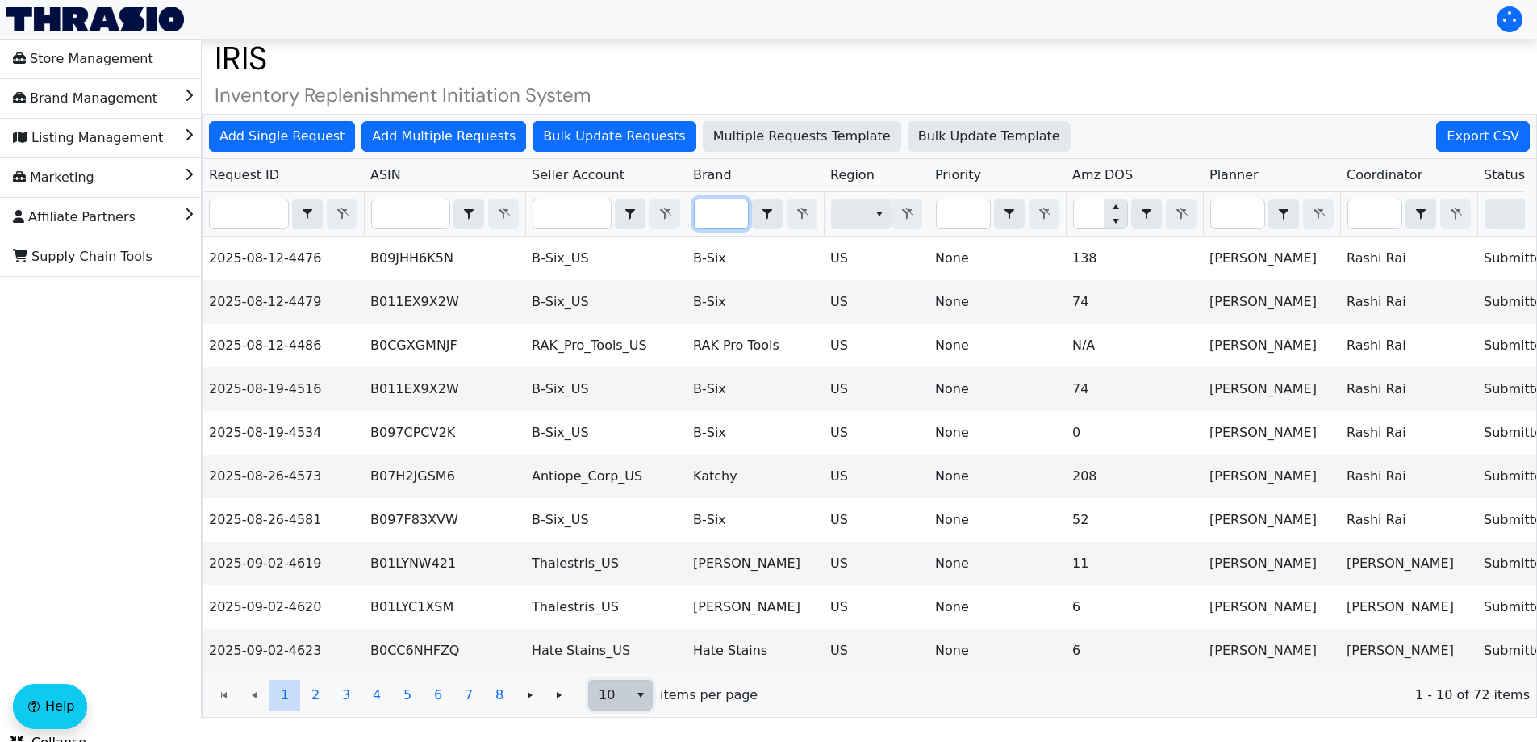
click at [633, 709] on button "select" at bounding box center [640, 694] width 23 height 29
click at [608, 672] on span "100" at bounding box center [614, 677] width 25 height 19
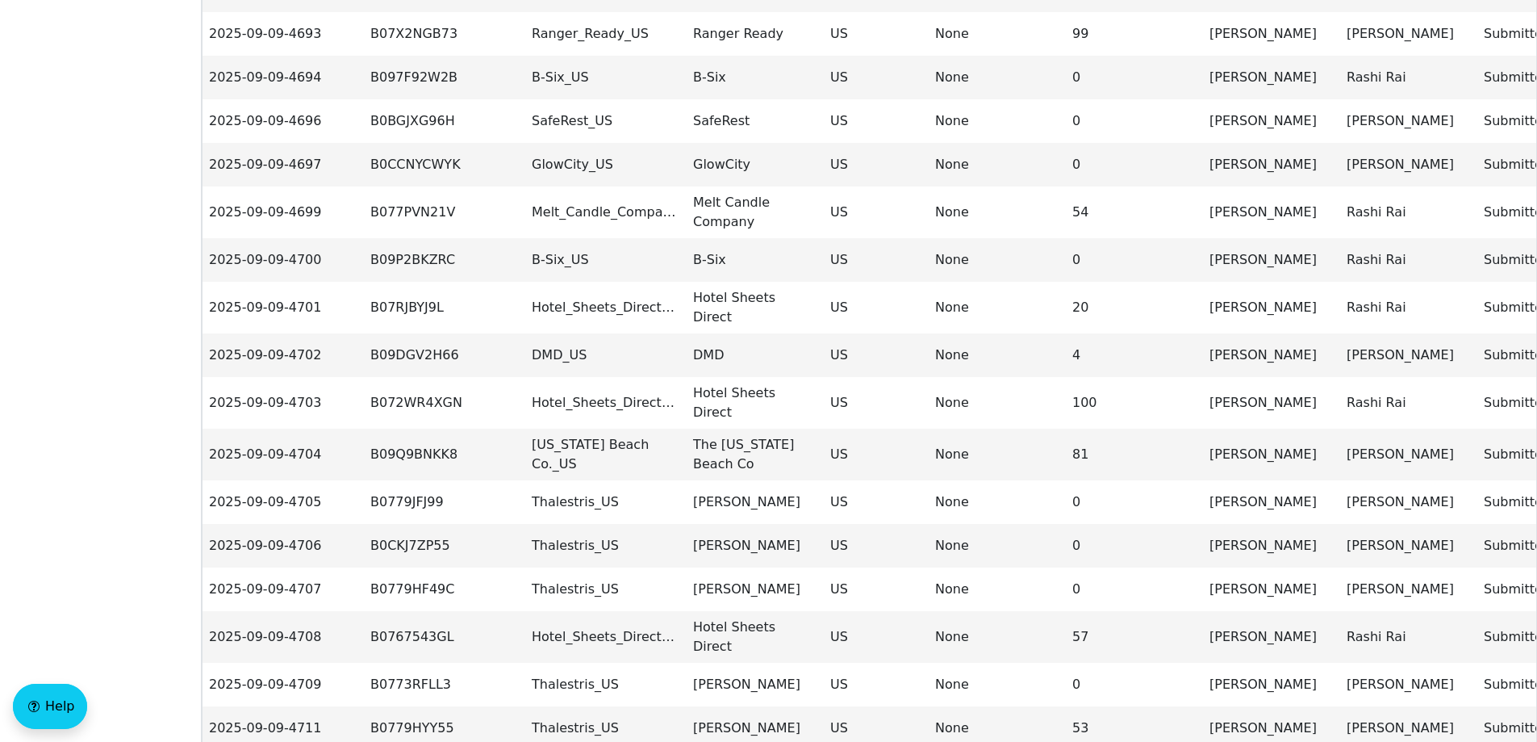
scroll to position [2770, 0]
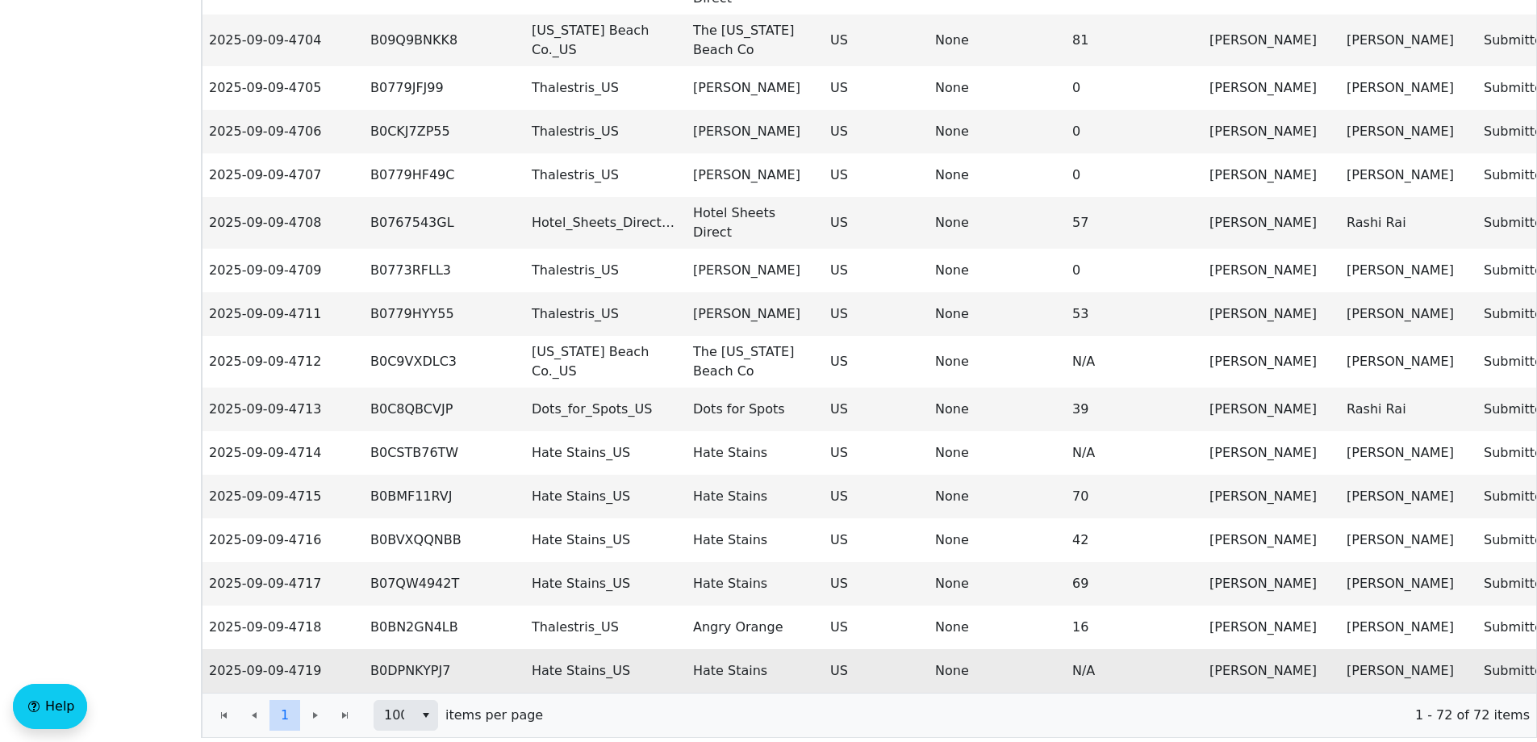
click at [257, 649] on td "2025-09-09-4719" at bounding box center [283, 671] width 161 height 44
copy td "2025-09-09-4719"
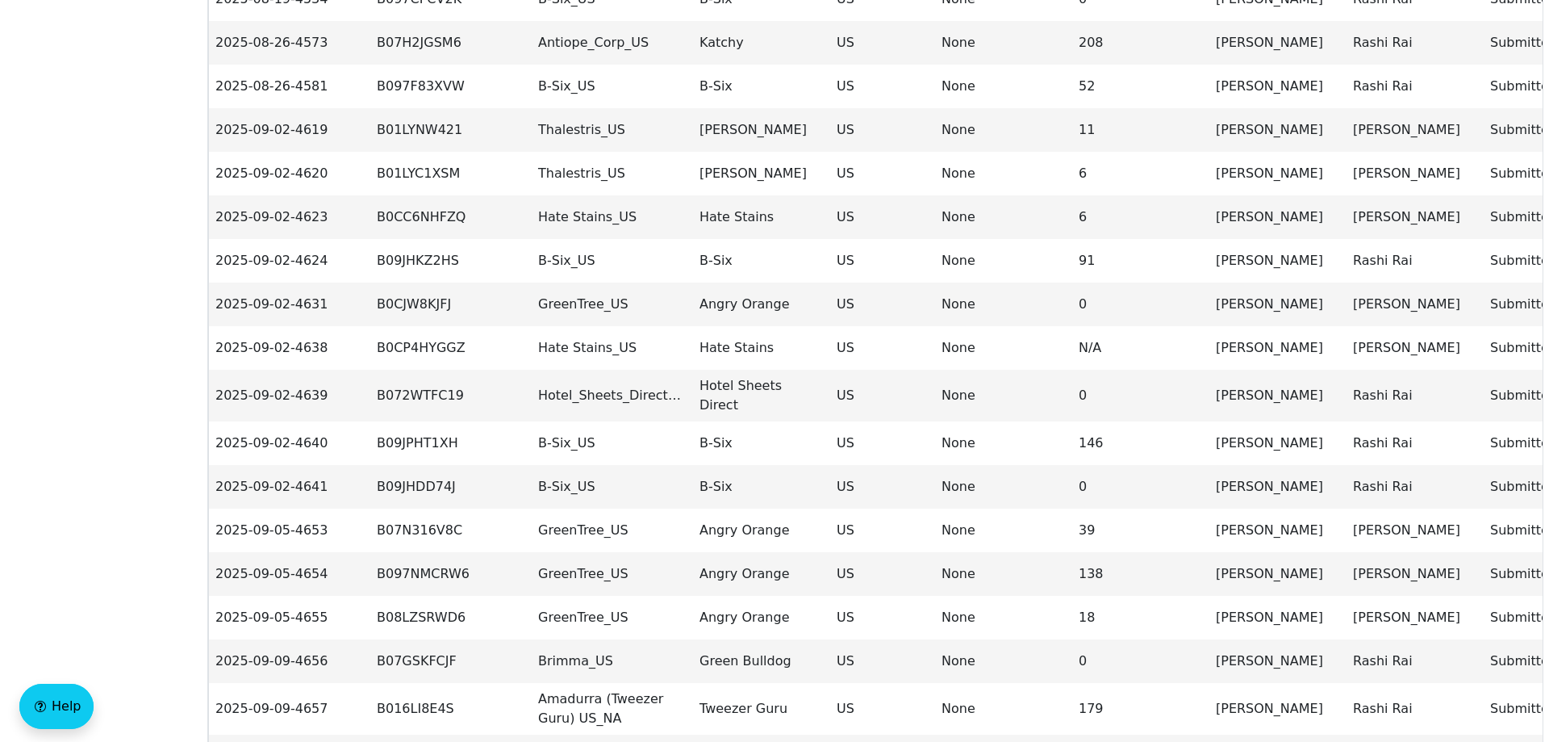
scroll to position [0, 0]
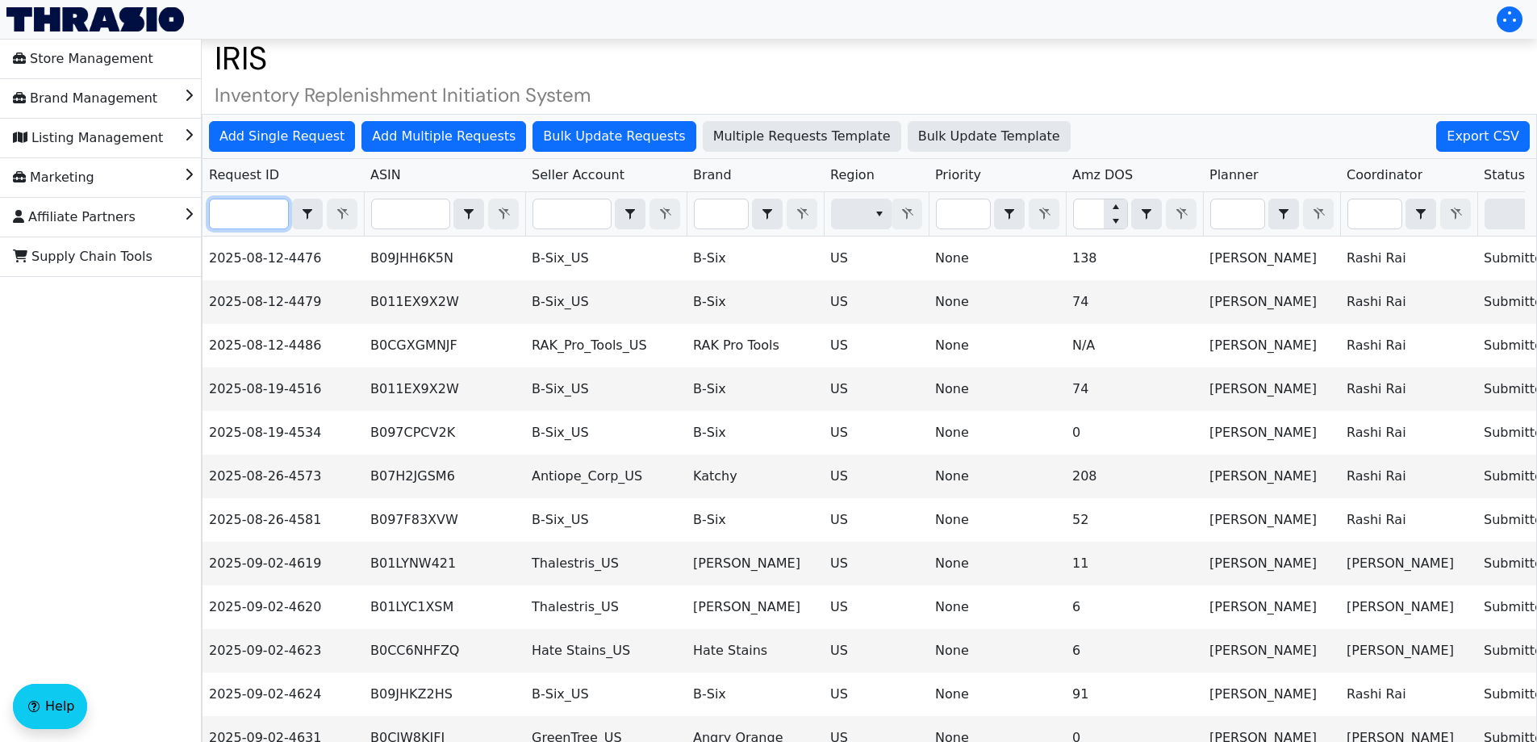
click at [254, 219] on input "Filter" at bounding box center [249, 213] width 78 height 29
paste input "2025-09-09-4666"
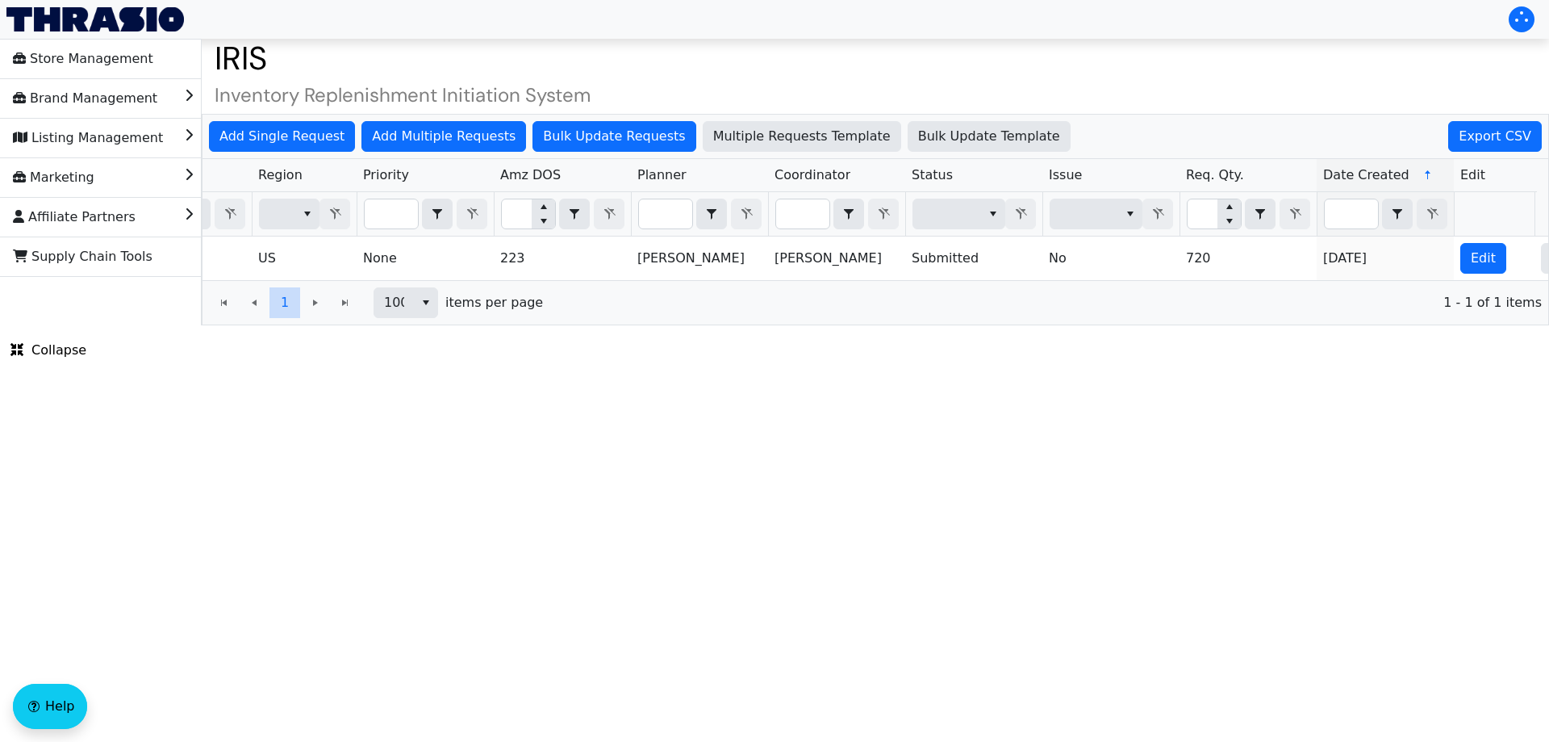
scroll to position [0, 650]
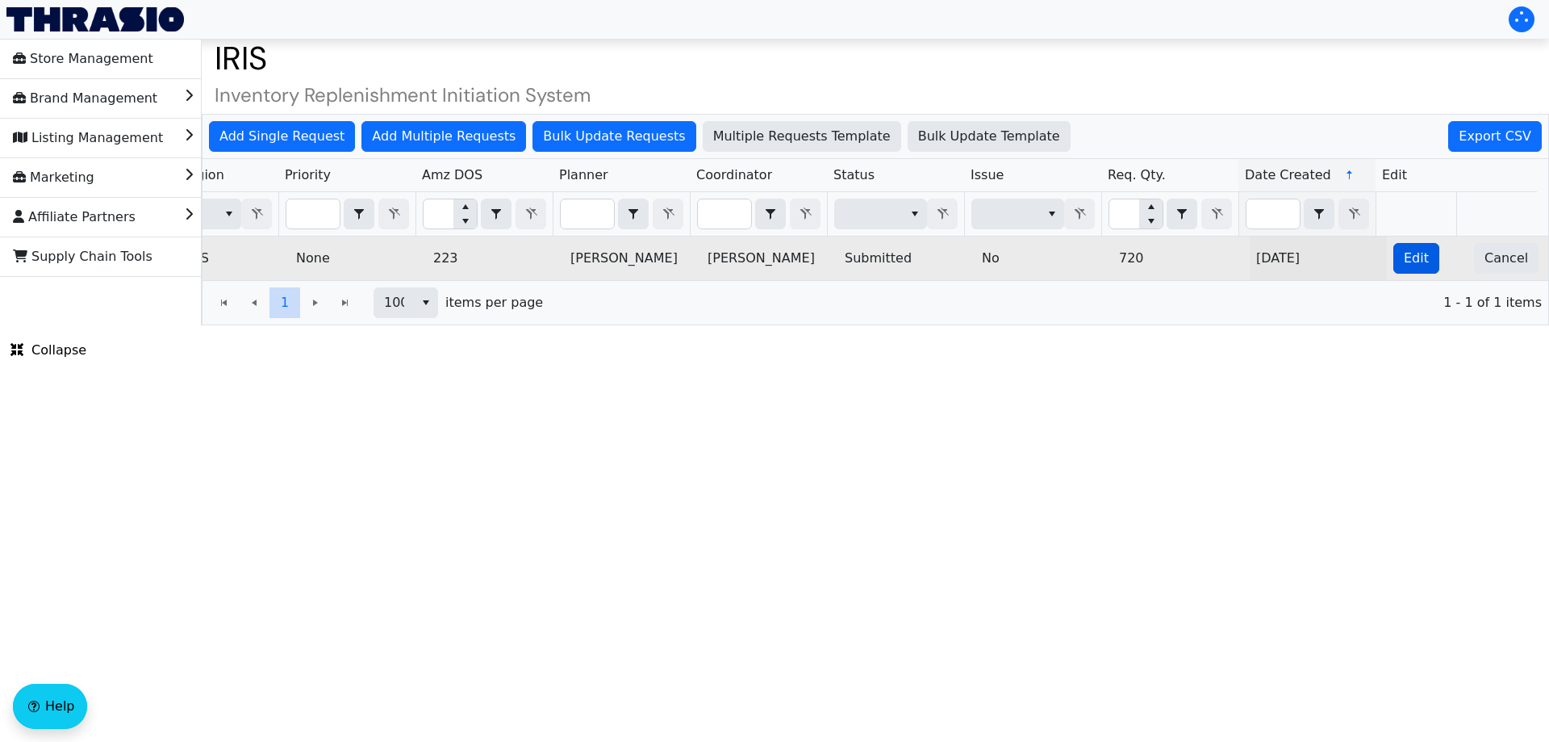
type input "2025-09-09-4666"
click at [1393, 257] on button "Edit" at bounding box center [1416, 258] width 46 height 31
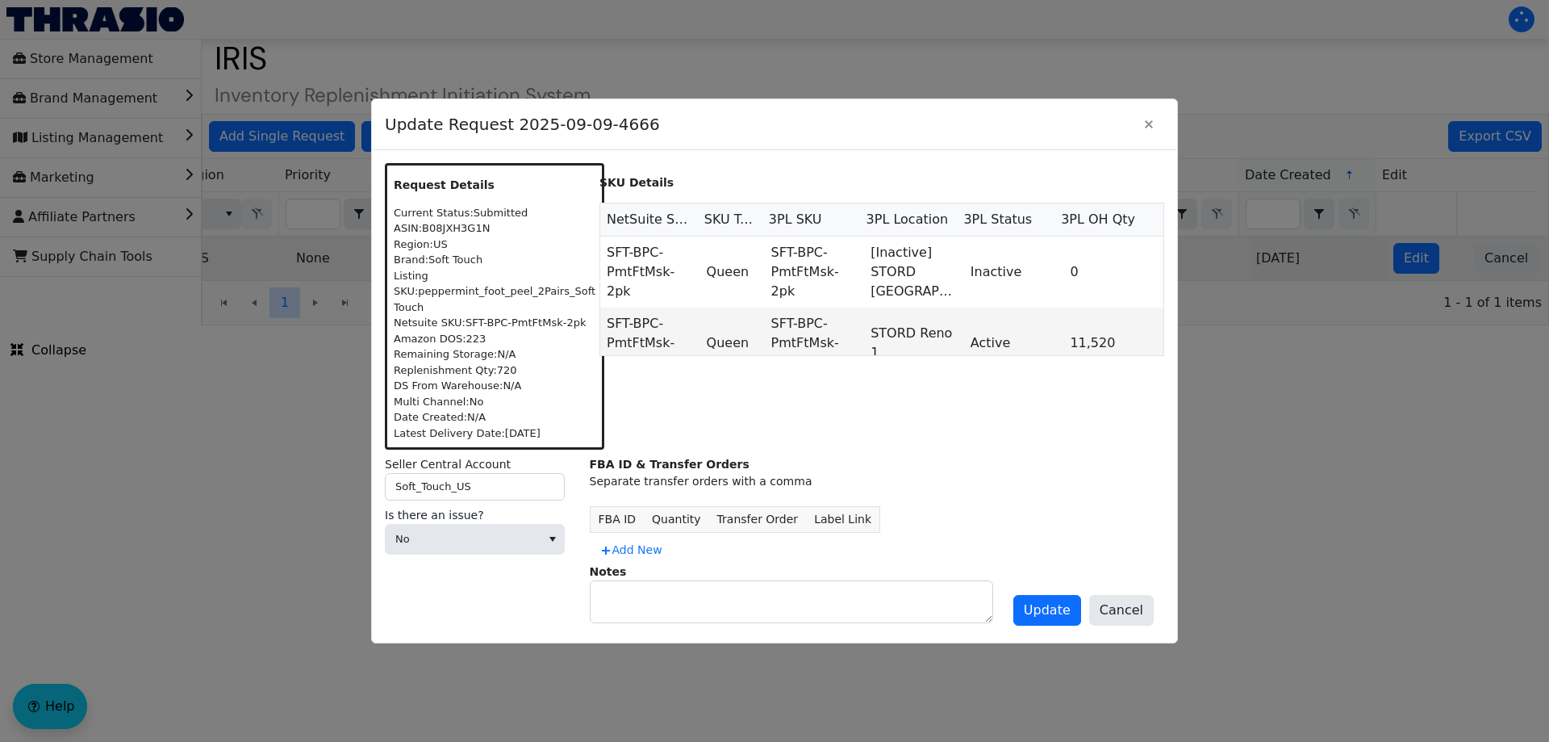
click at [520, 520] on label "Is there an issue?" at bounding box center [481, 515] width 192 height 17
click at [480, 561] on div "Is there an issue? No" at bounding box center [481, 534] width 192 height 54
click at [458, 546] on span "No" at bounding box center [463, 539] width 136 height 16
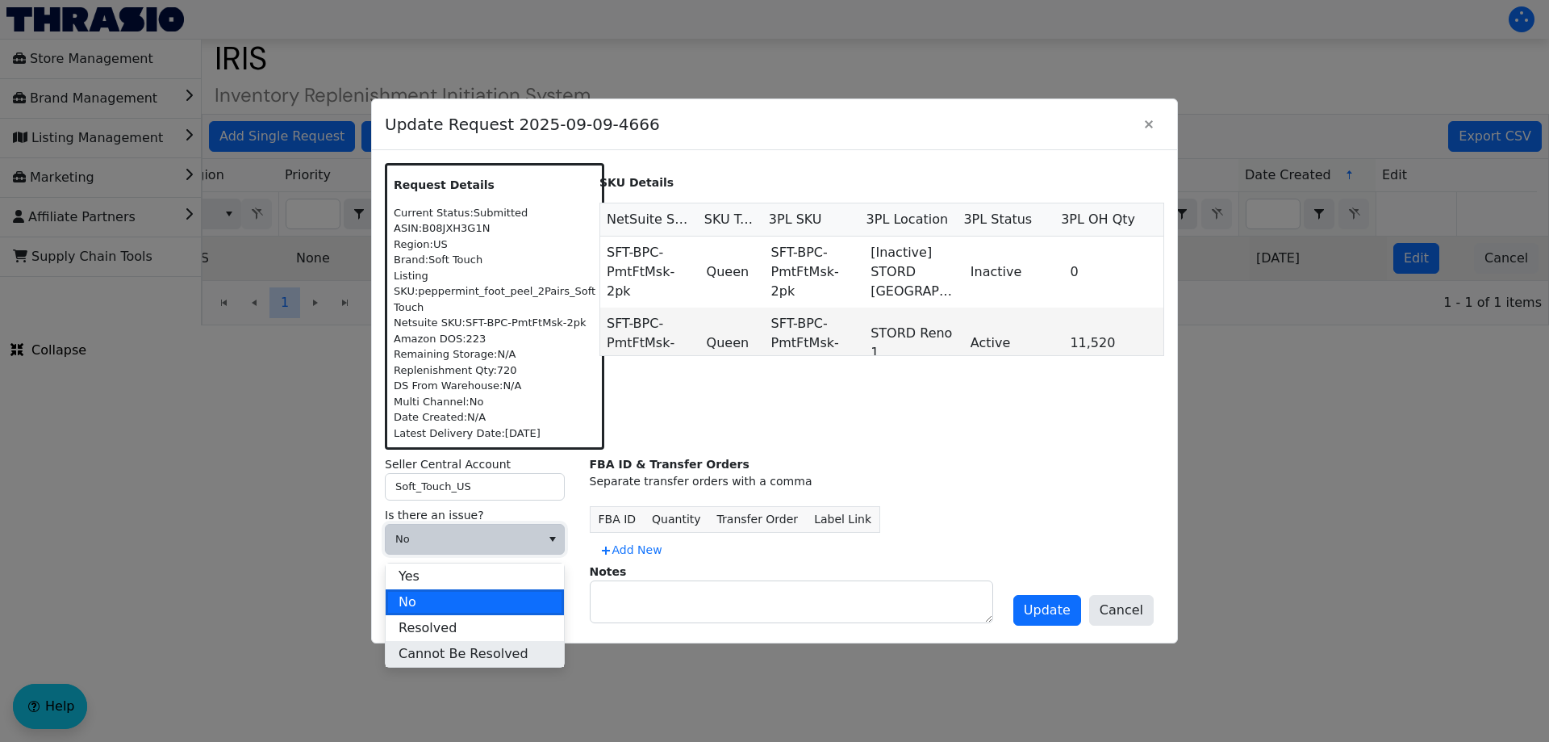
click at [422, 658] on span "Cannot Be Resolved" at bounding box center [464, 653] width 130 height 19
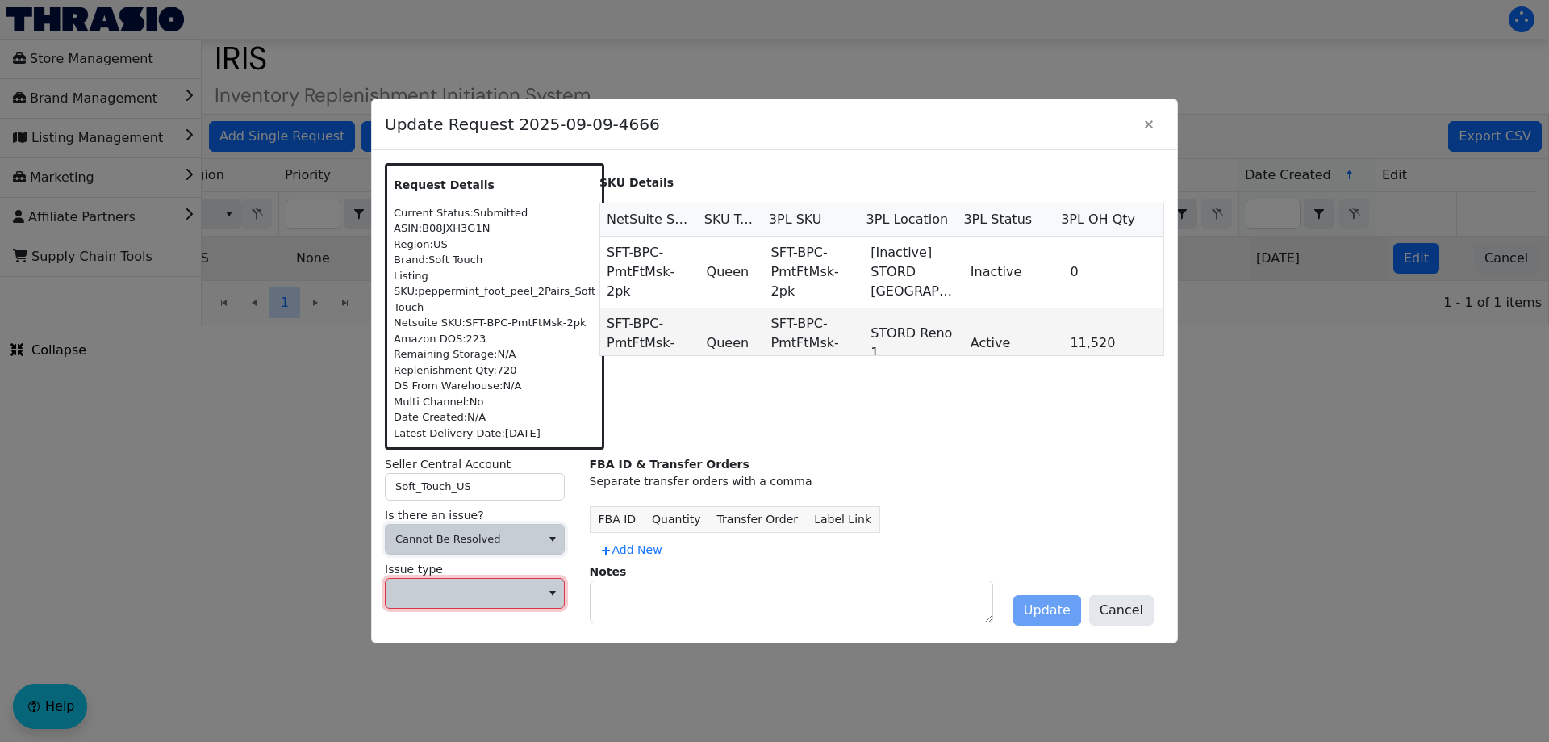
click at [455, 608] on span at bounding box center [463, 593] width 155 height 29
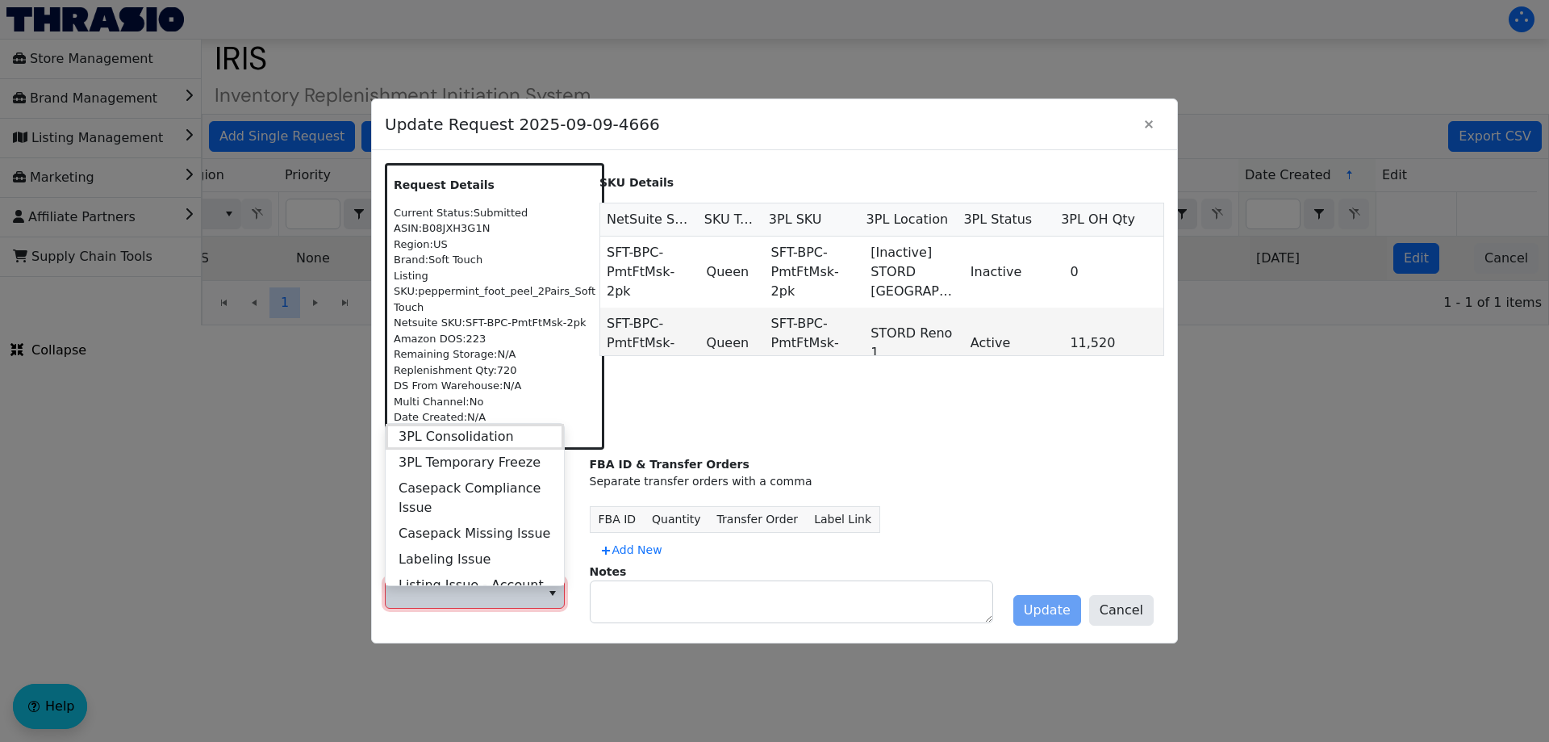
scroll to position [620, 0]
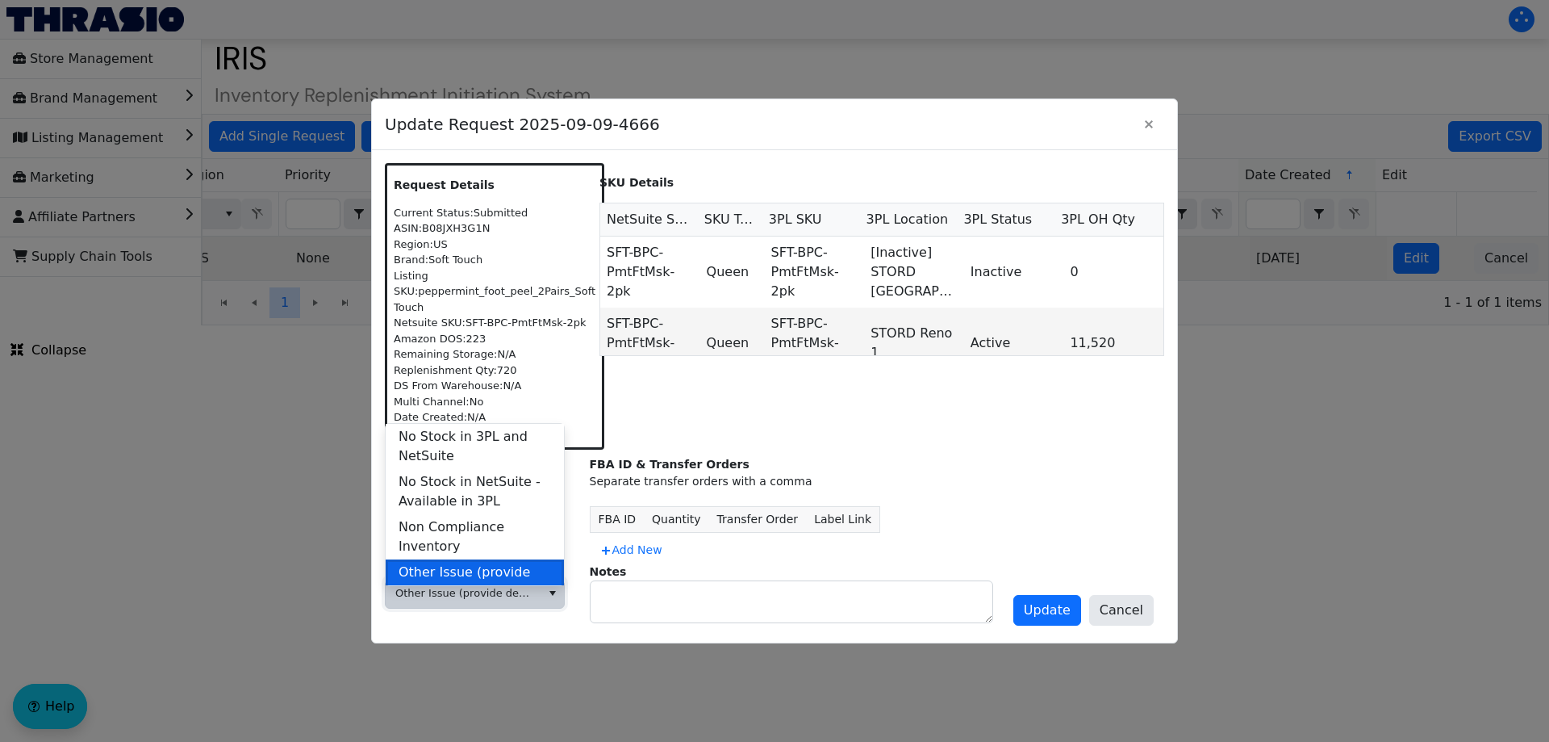
click at [475, 566] on span "Other Issue (provide details in notes)" at bounding box center [475, 581] width 152 height 39
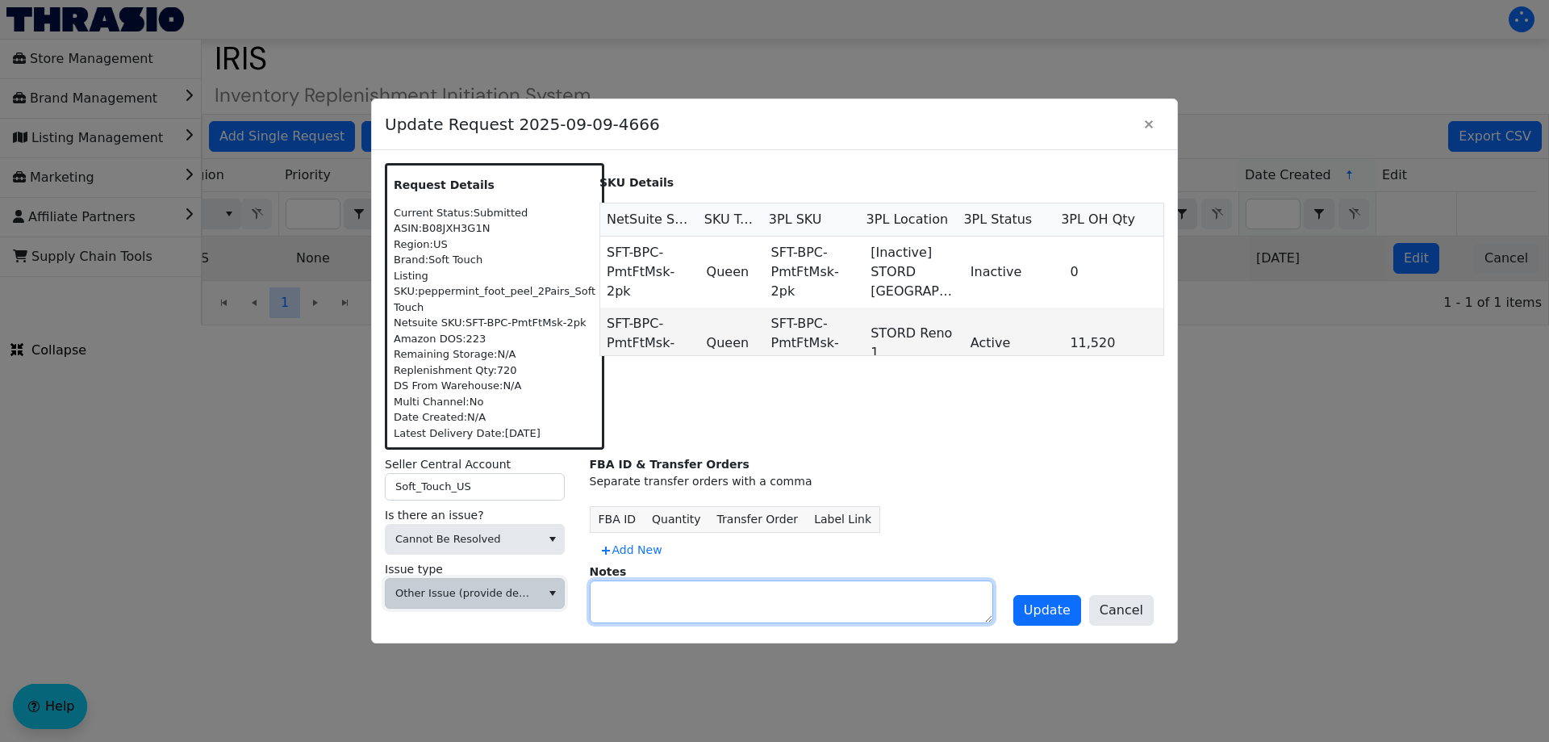
click at [606, 613] on textarea at bounding box center [792, 601] width 402 height 41
type textarea "DIVEST"
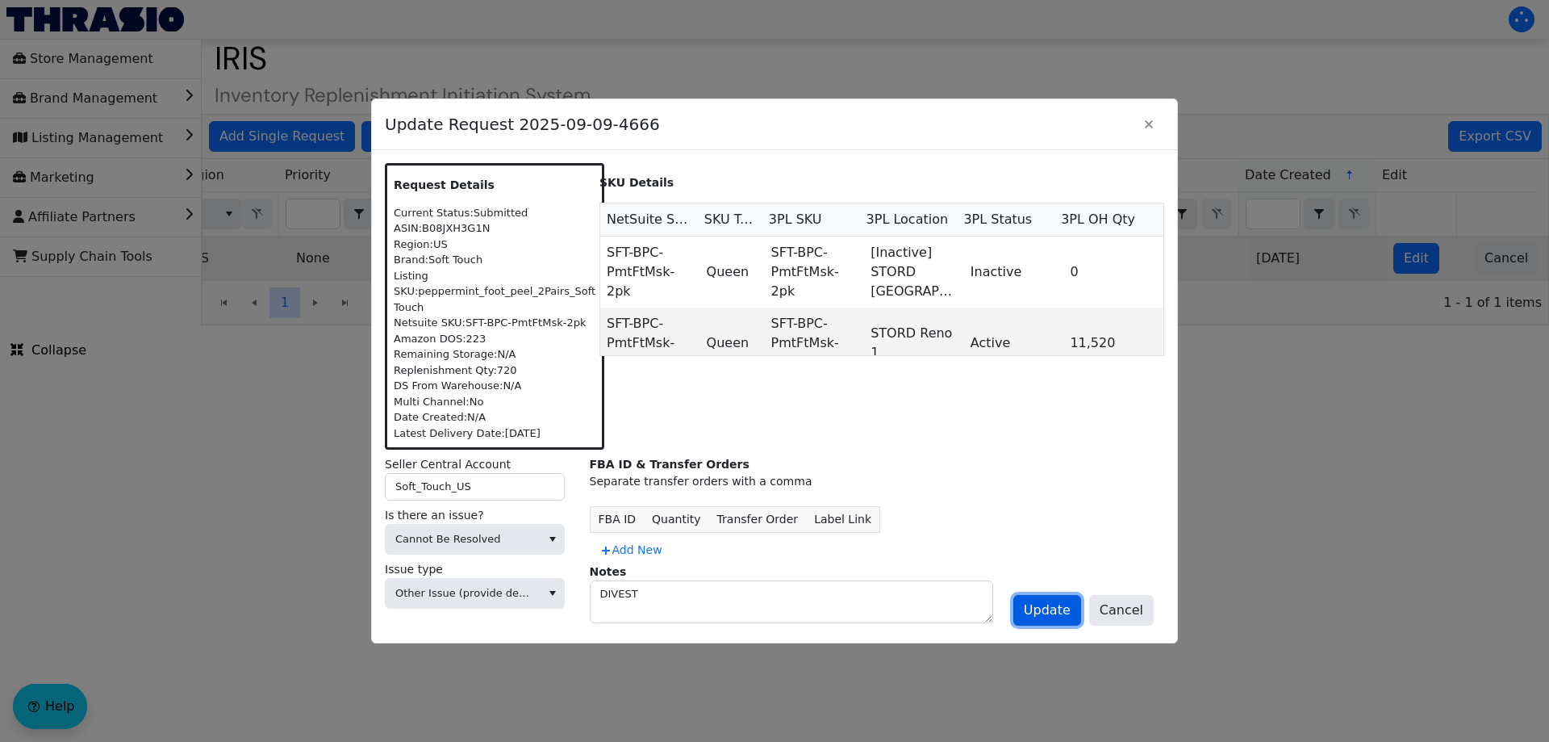
click at [1055, 610] on span "Update" at bounding box center [1047, 609] width 47 height 19
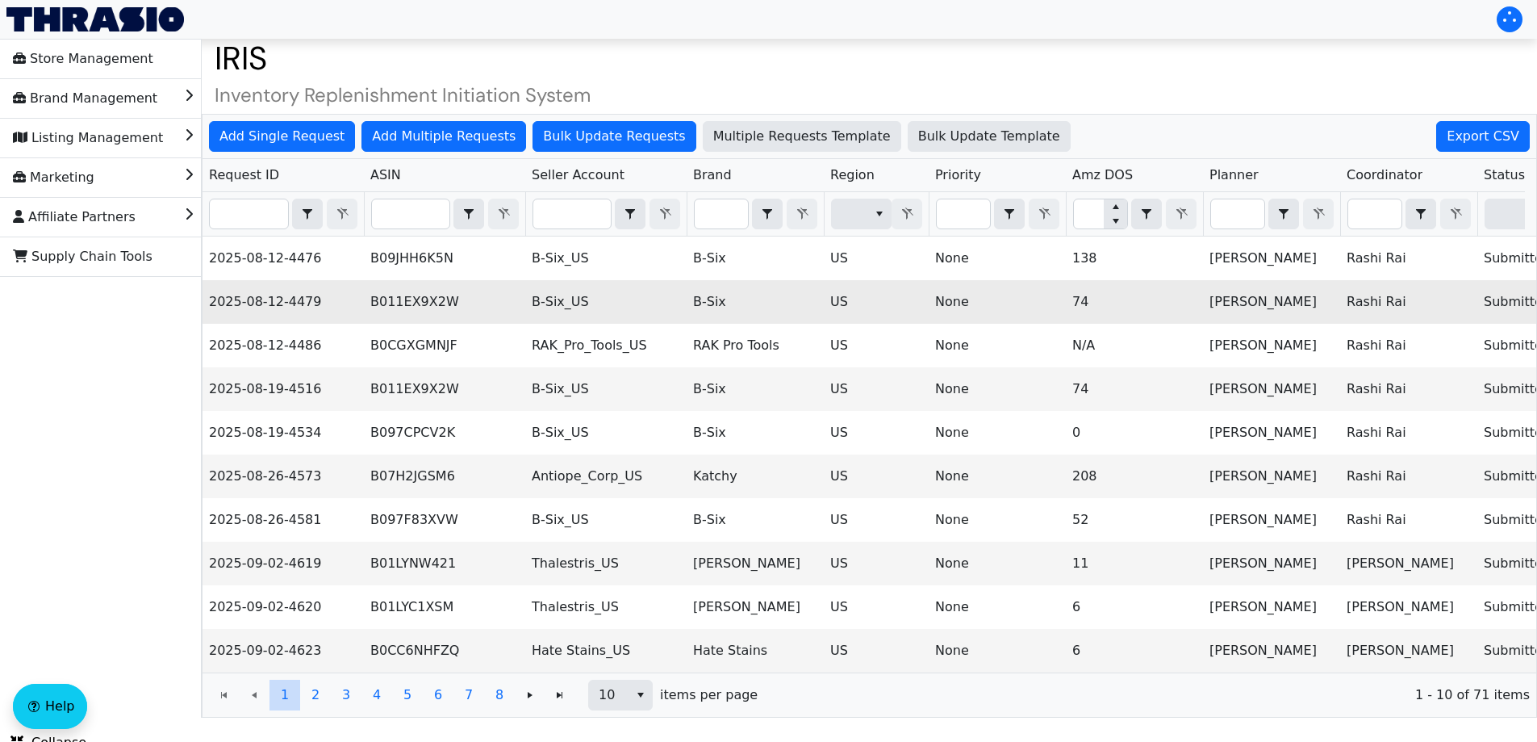
scroll to position [28, 0]
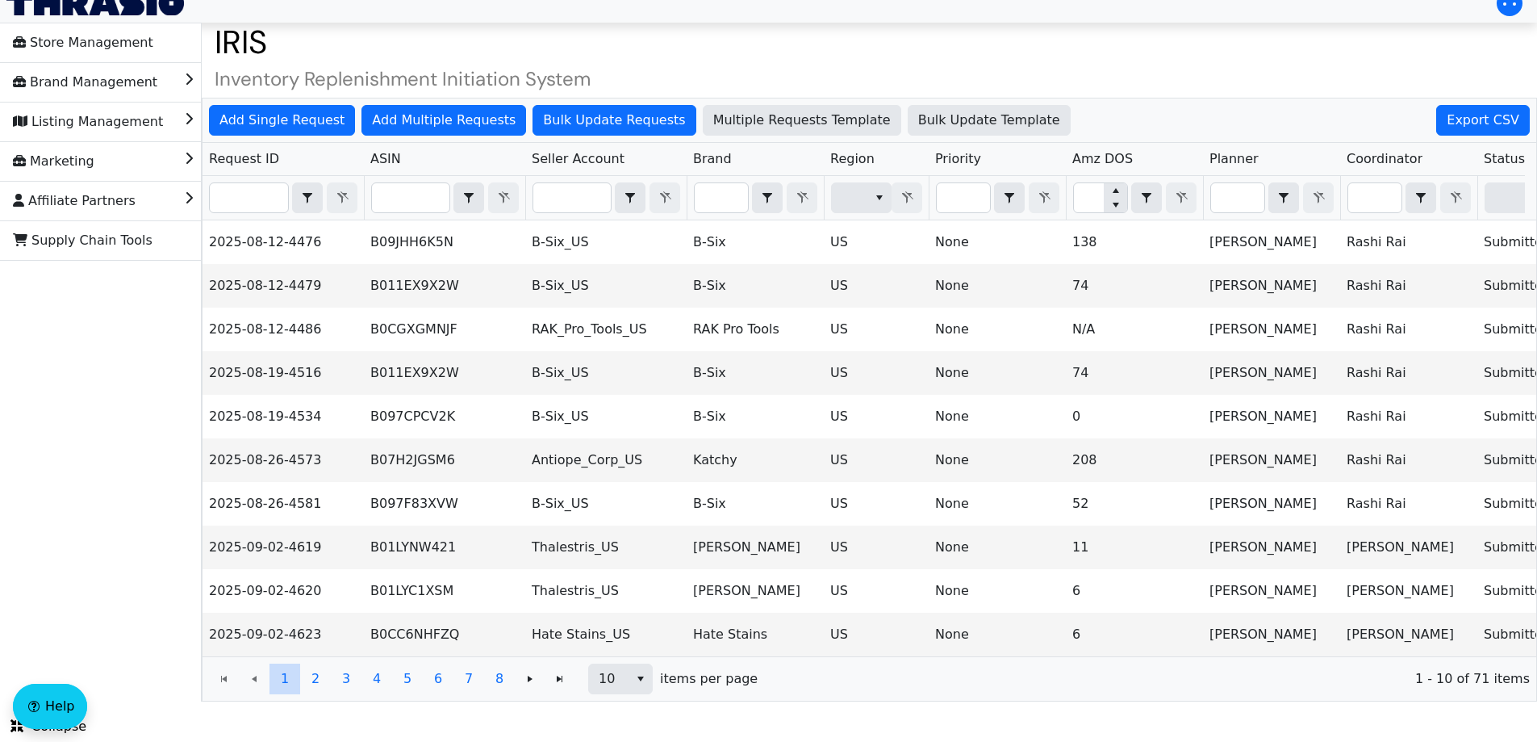
click at [609, 695] on div "1 2 3 4 5 6 7 8 1 2 3 4 5 6 7 8 10 items per page 1 - 10 of 71 items" at bounding box center [870, 678] width 1334 height 44
click at [622, 681] on span "10" at bounding box center [609, 678] width 40 height 29
click at [609, 658] on span "100" at bounding box center [614, 661] width 25 height 19
